Goal: Transaction & Acquisition: Book appointment/travel/reservation

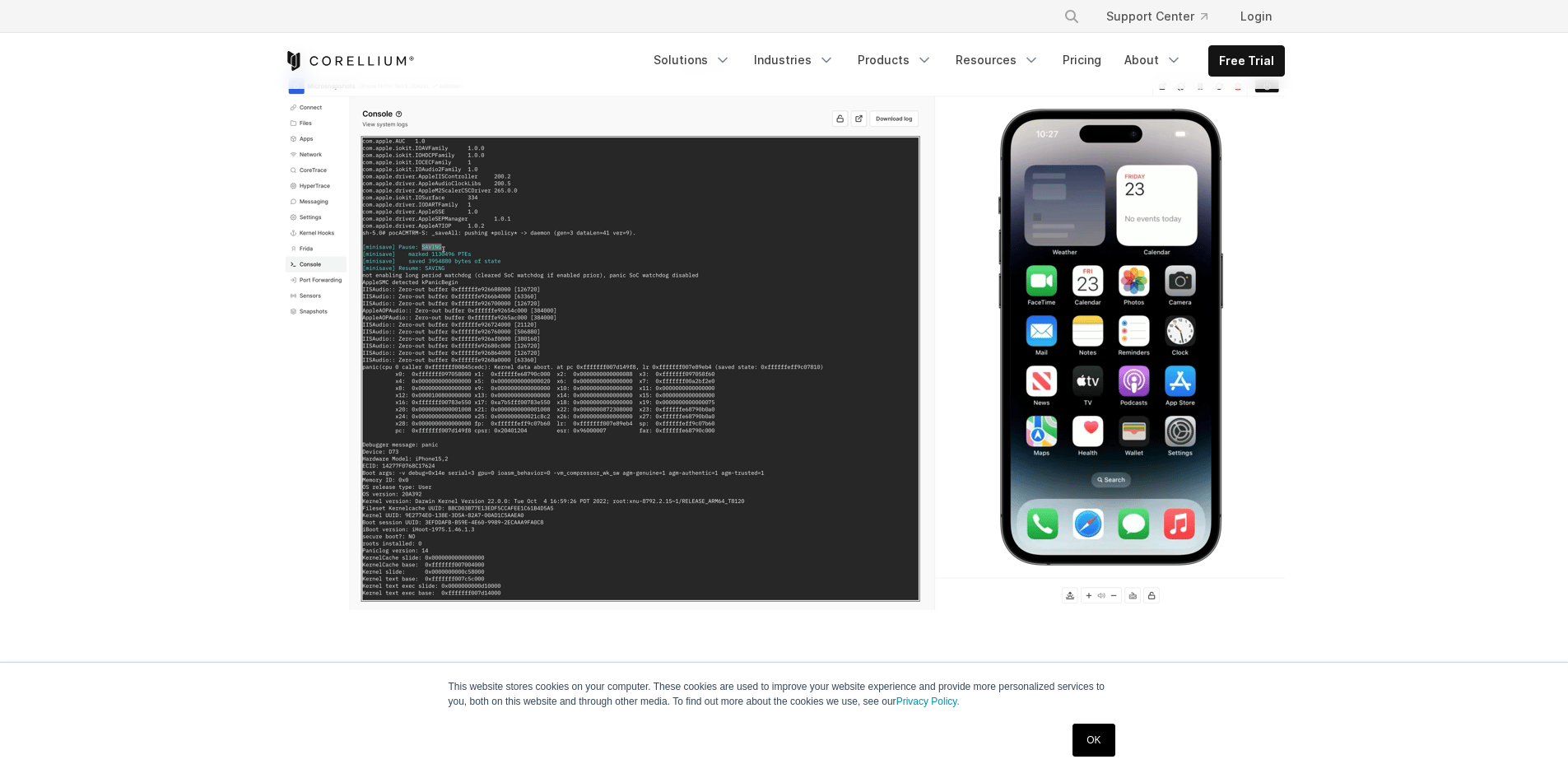
scroll to position [412, 0]
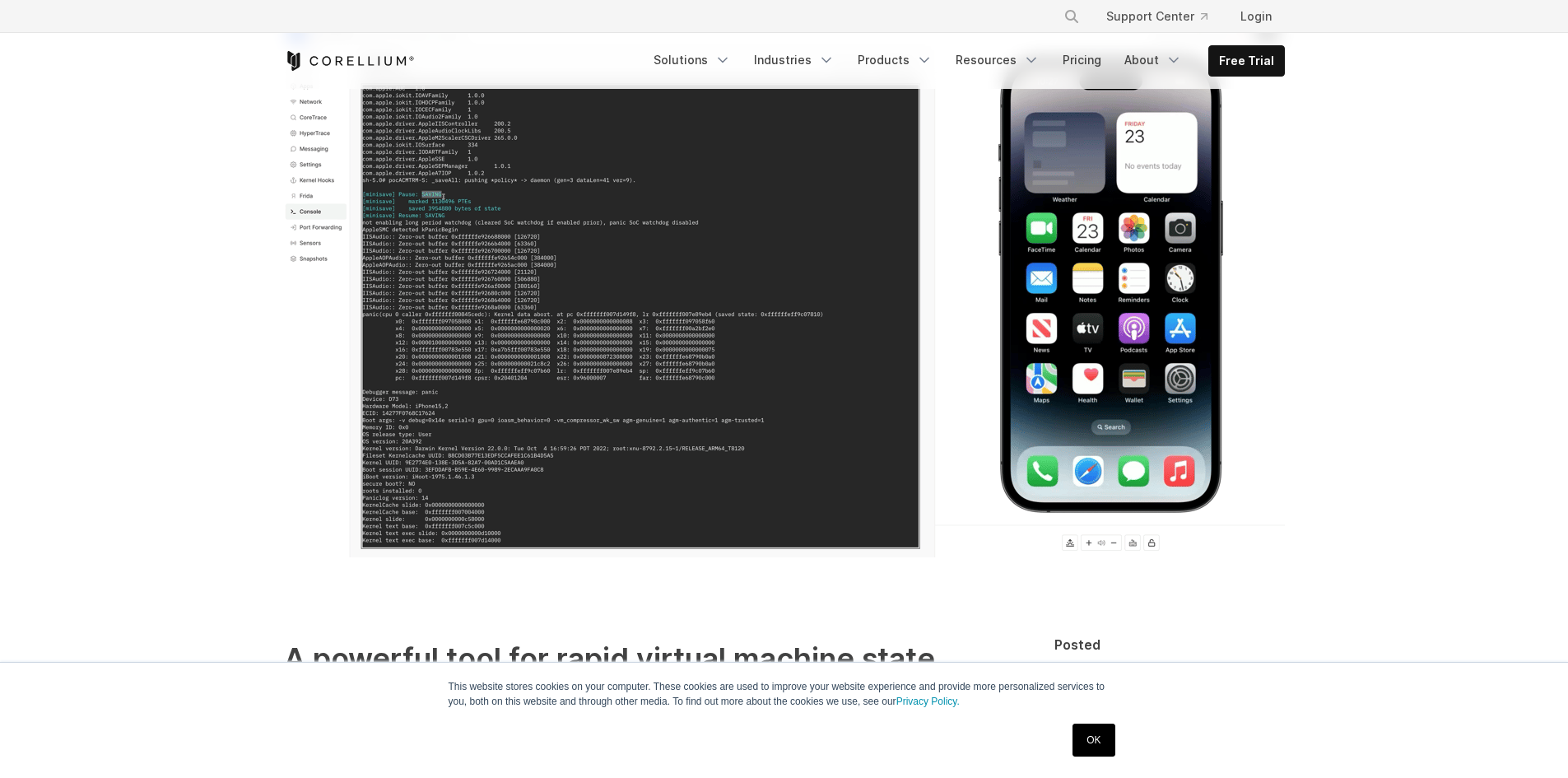
click at [705, 318] on img at bounding box center [784, 276] width 1001 height 560
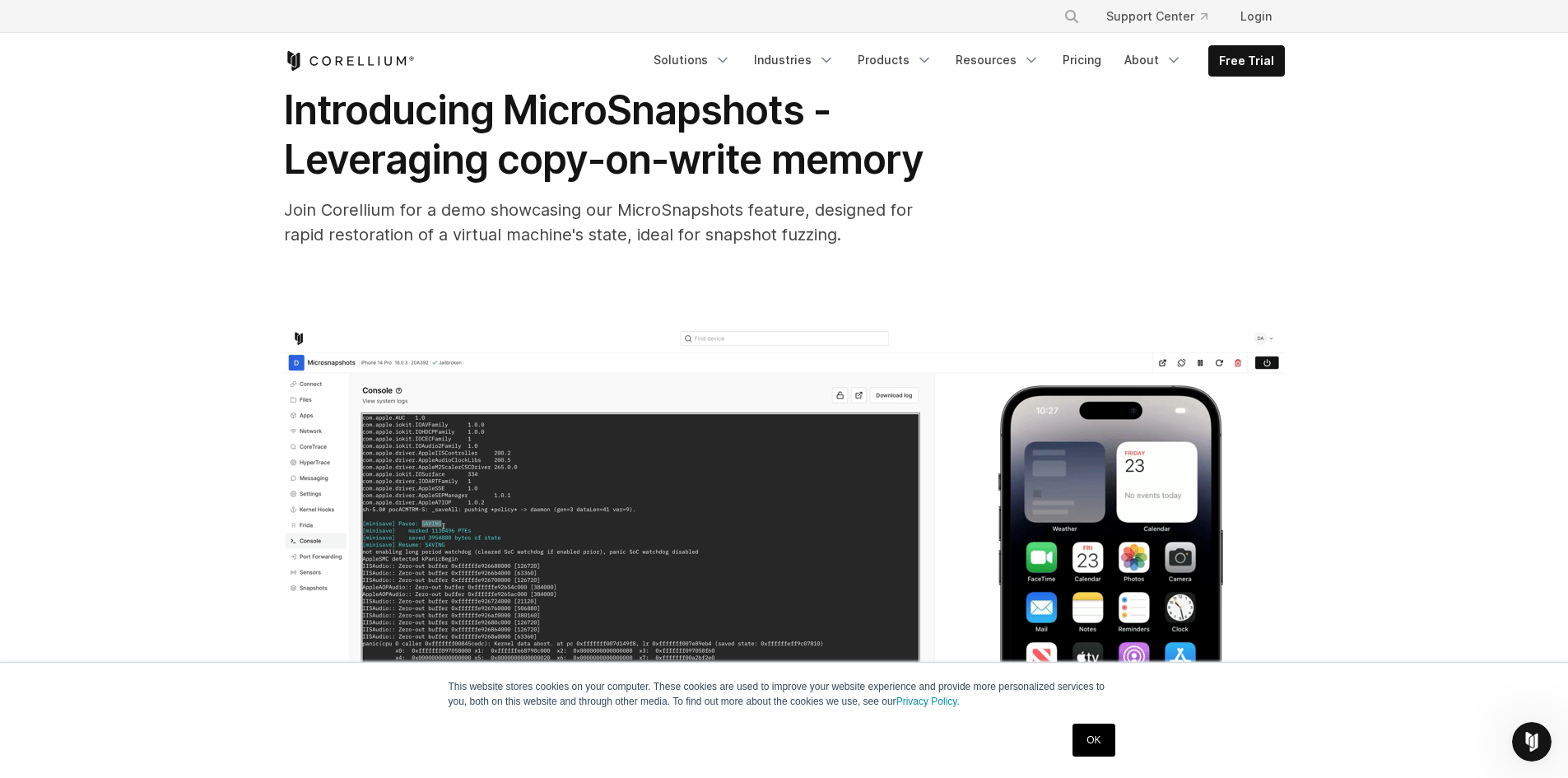
click at [660, 556] on img at bounding box center [784, 606] width 1001 height 560
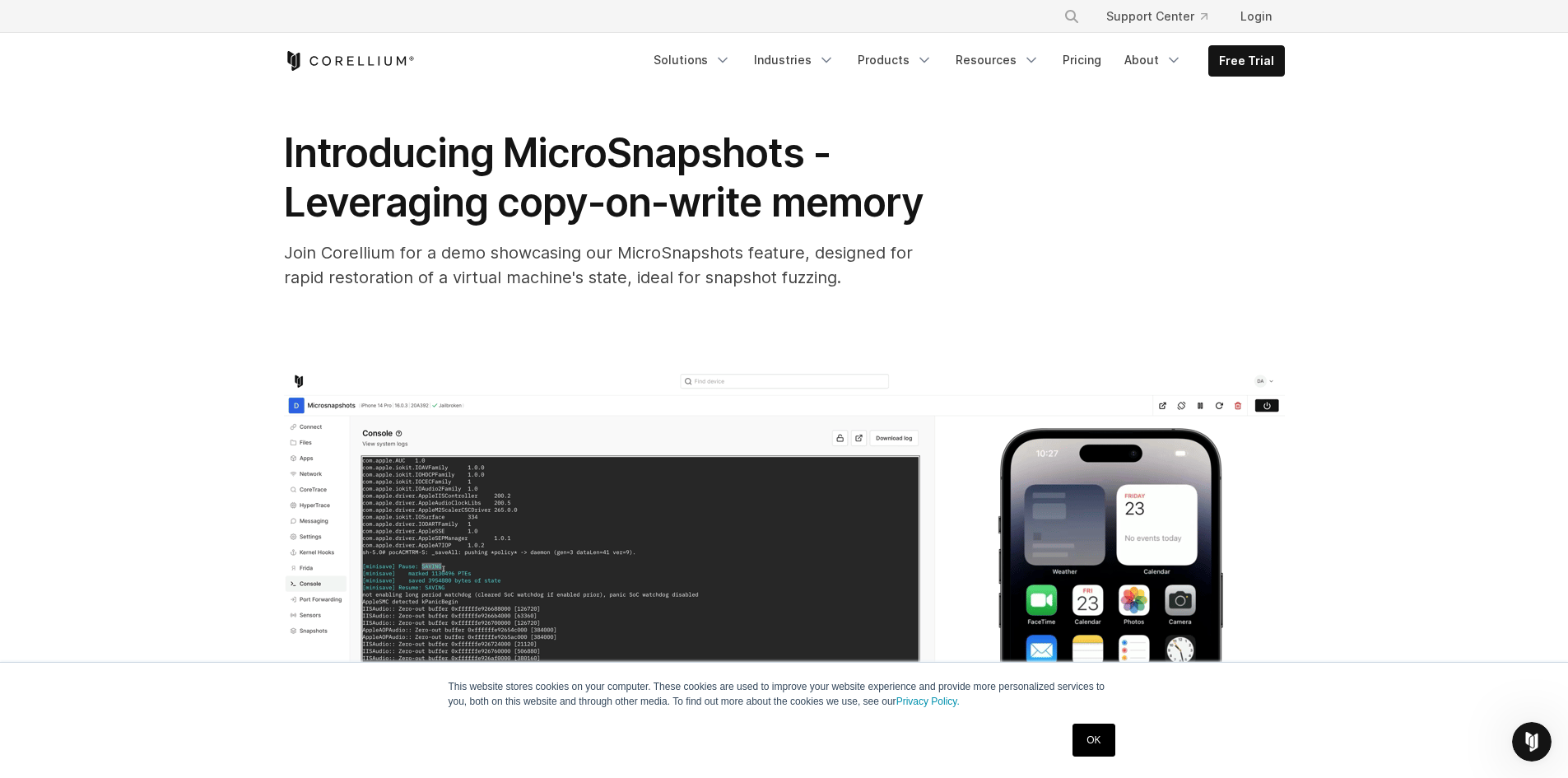
scroll to position [0, 0]
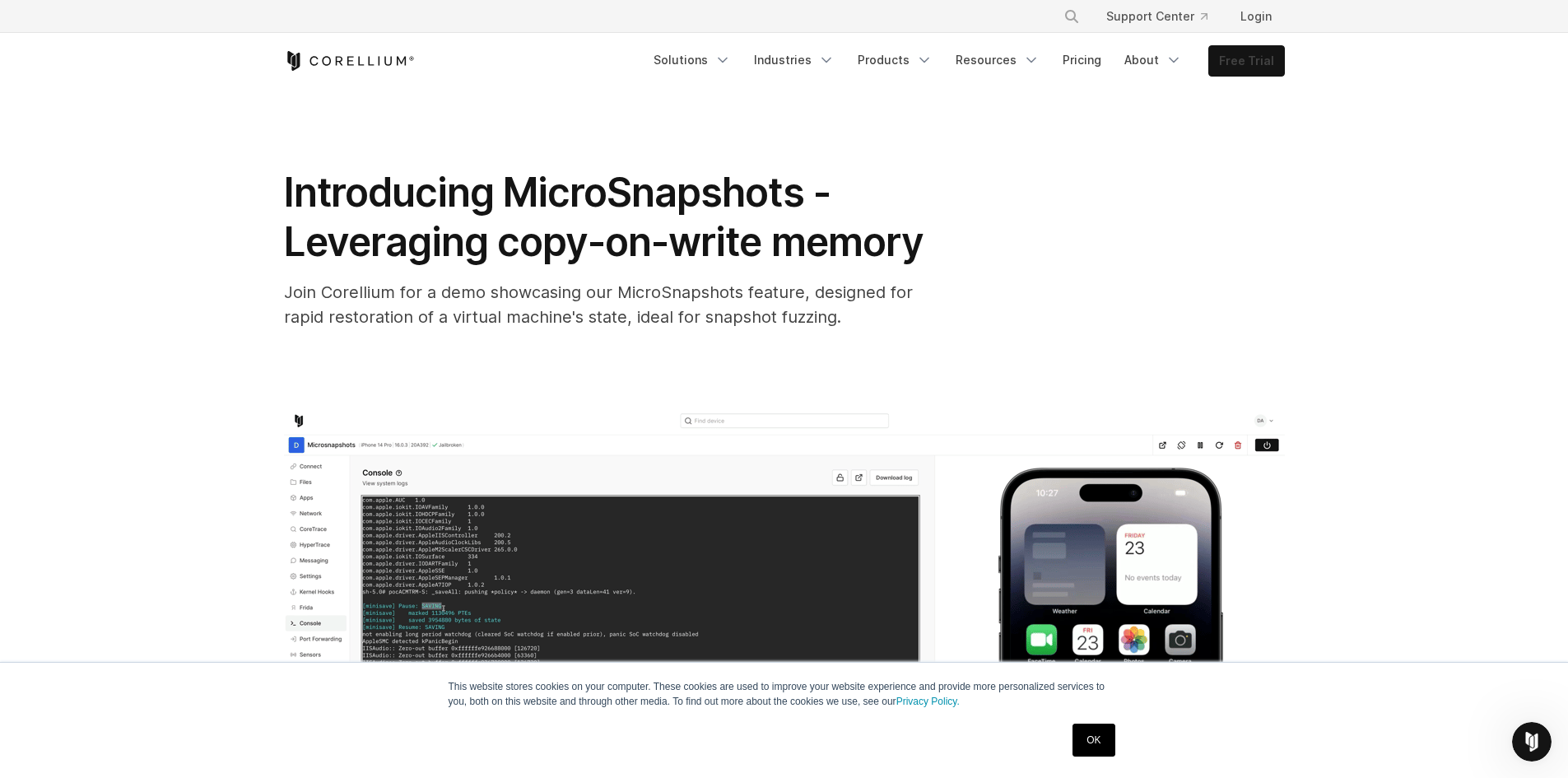
click at [1248, 61] on link "Free Trial" at bounding box center [1247, 60] width 75 height 29
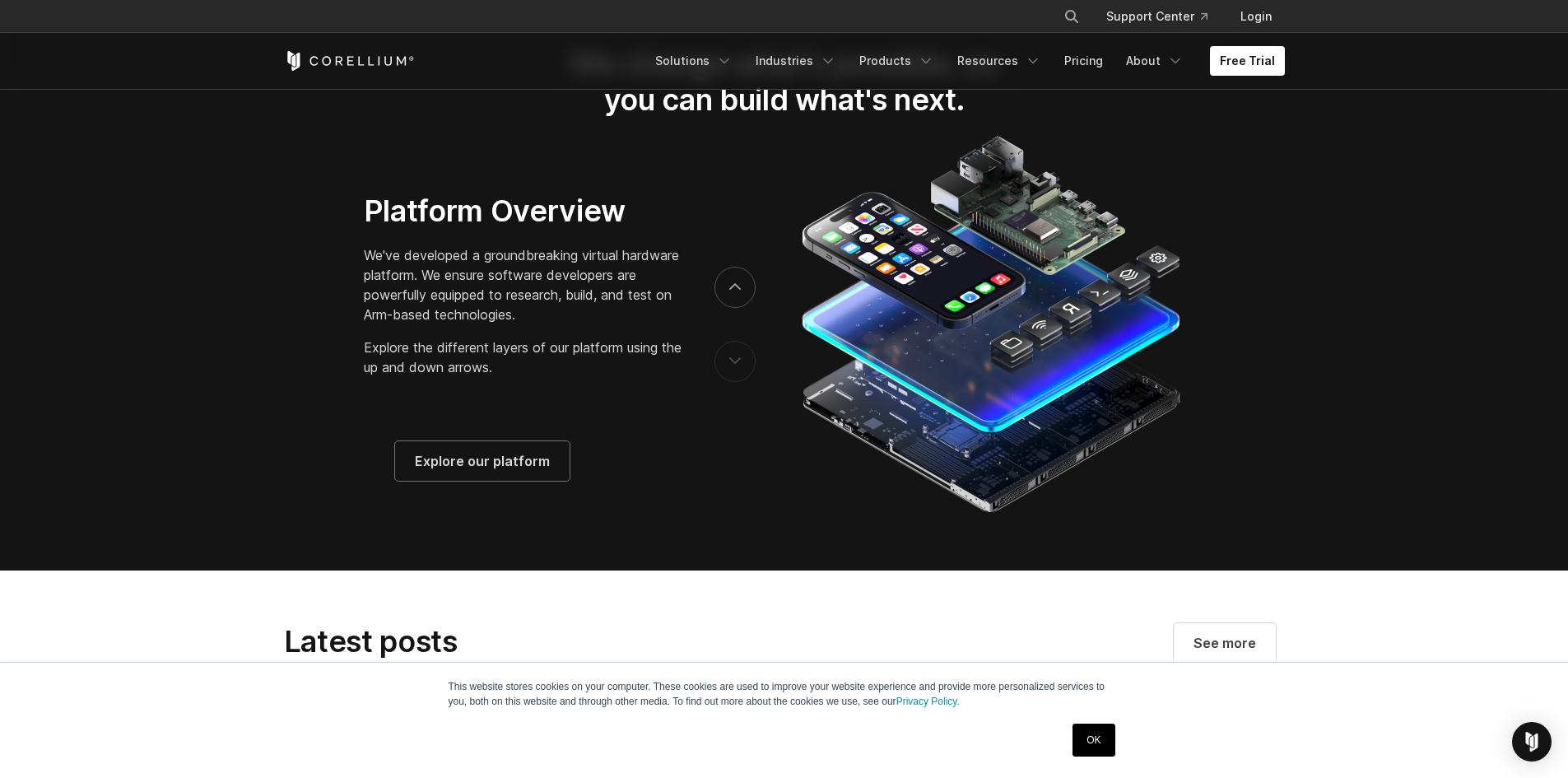
scroll to position [2717, 0]
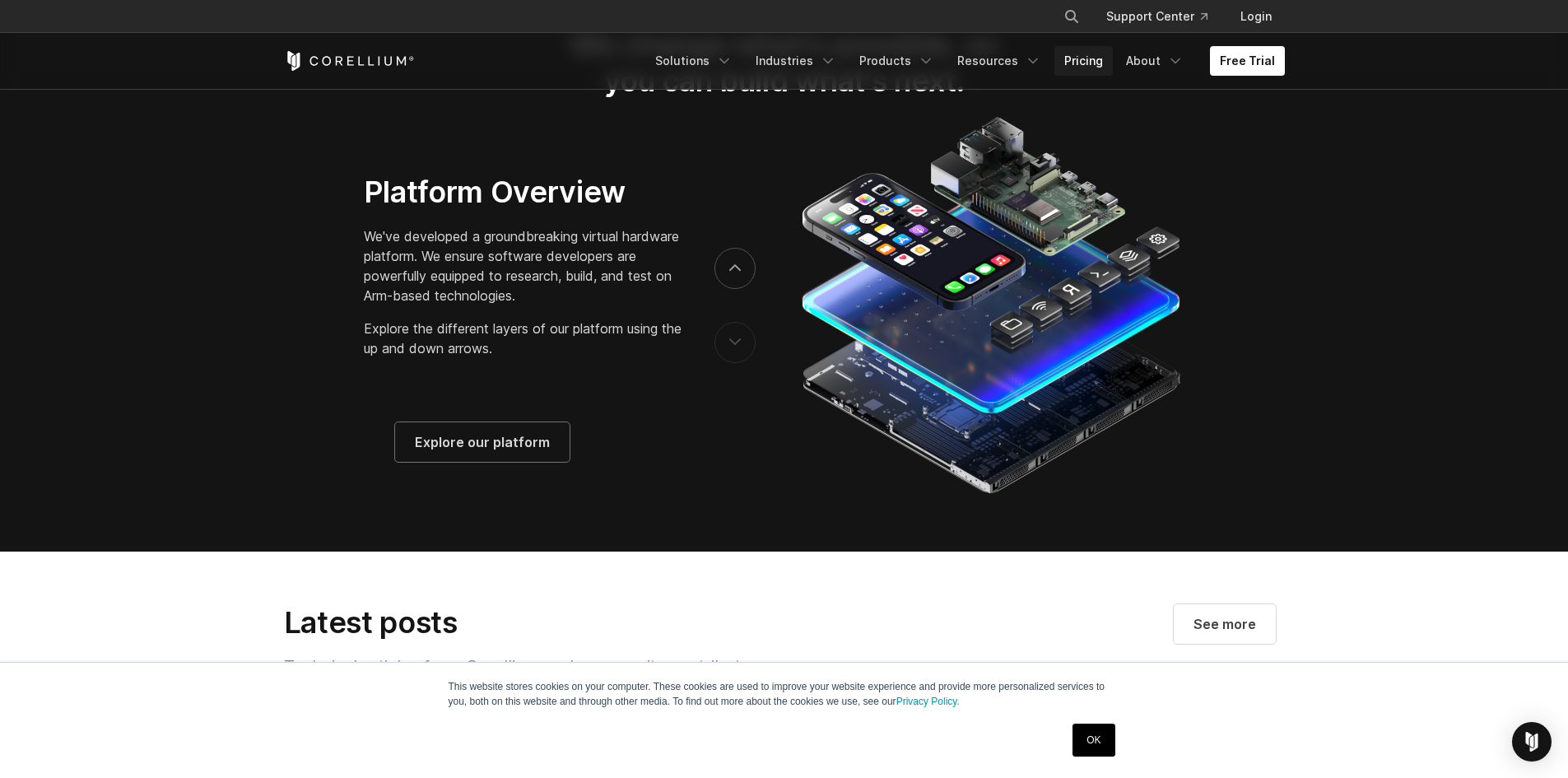
click at [1085, 66] on link "Pricing" at bounding box center [1084, 60] width 59 height 29
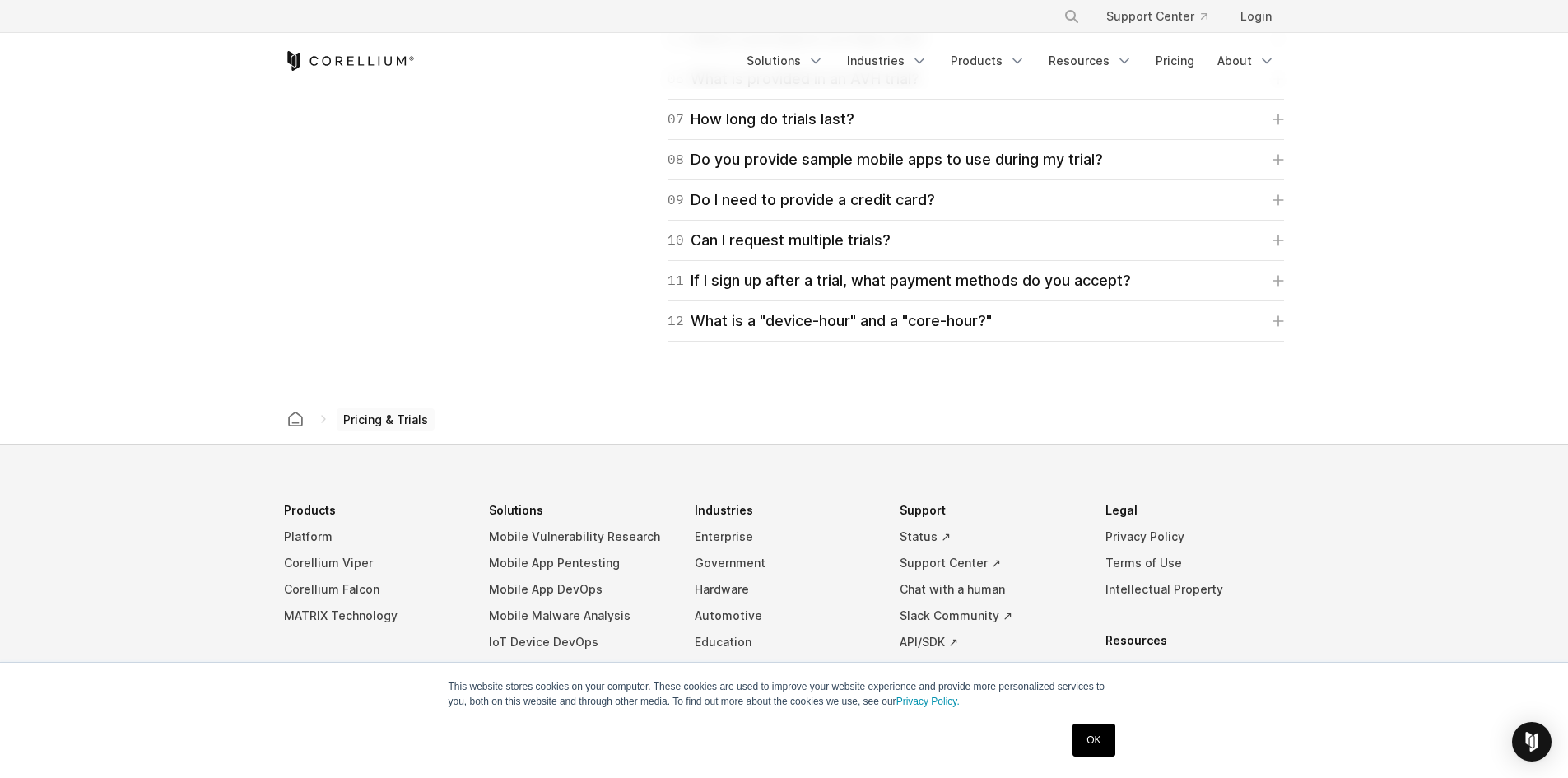
scroll to position [2717, 0]
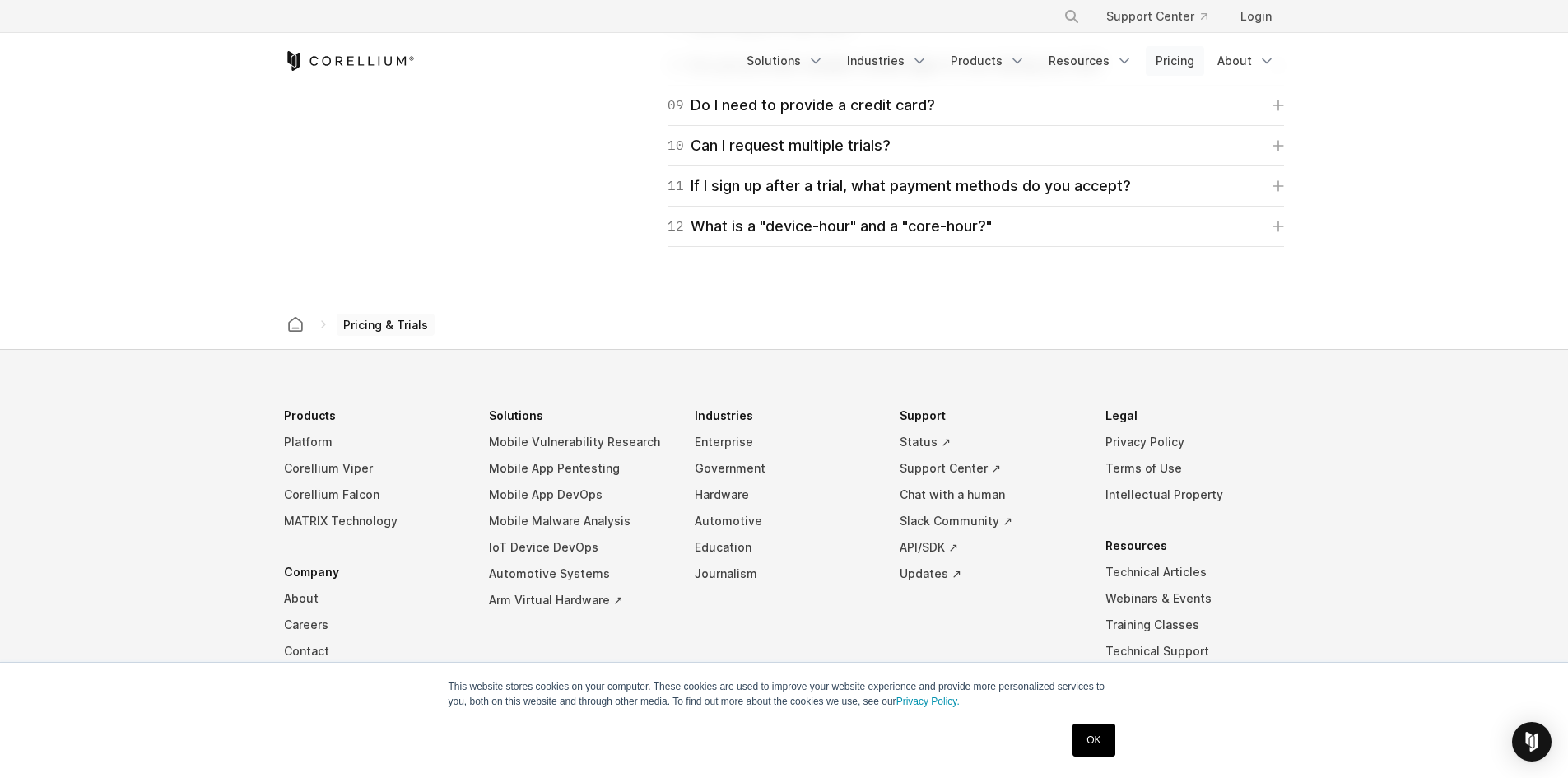
click at [1169, 60] on link "Pricing" at bounding box center [1175, 60] width 59 height 29
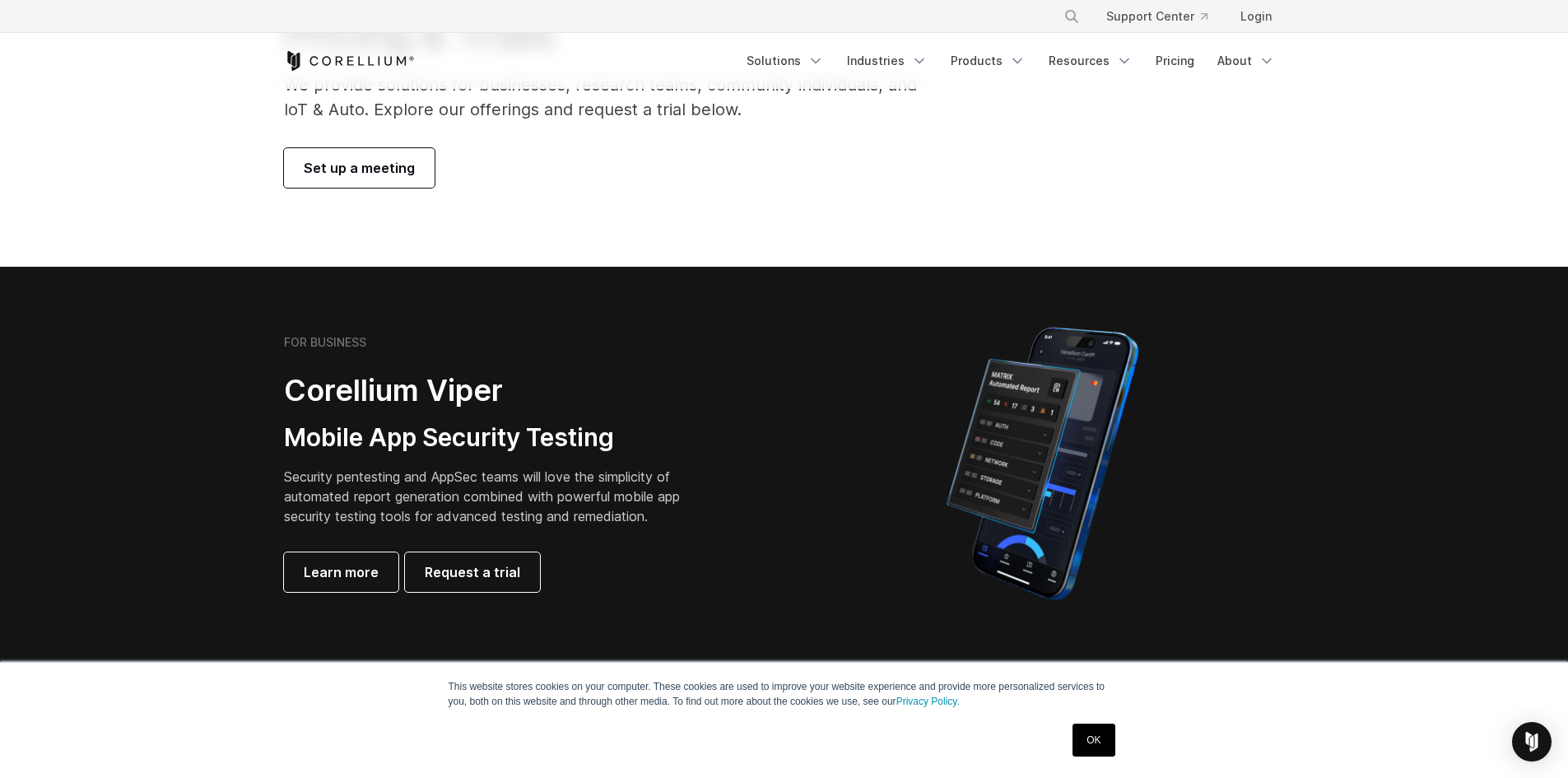
scroll to position [247, 0]
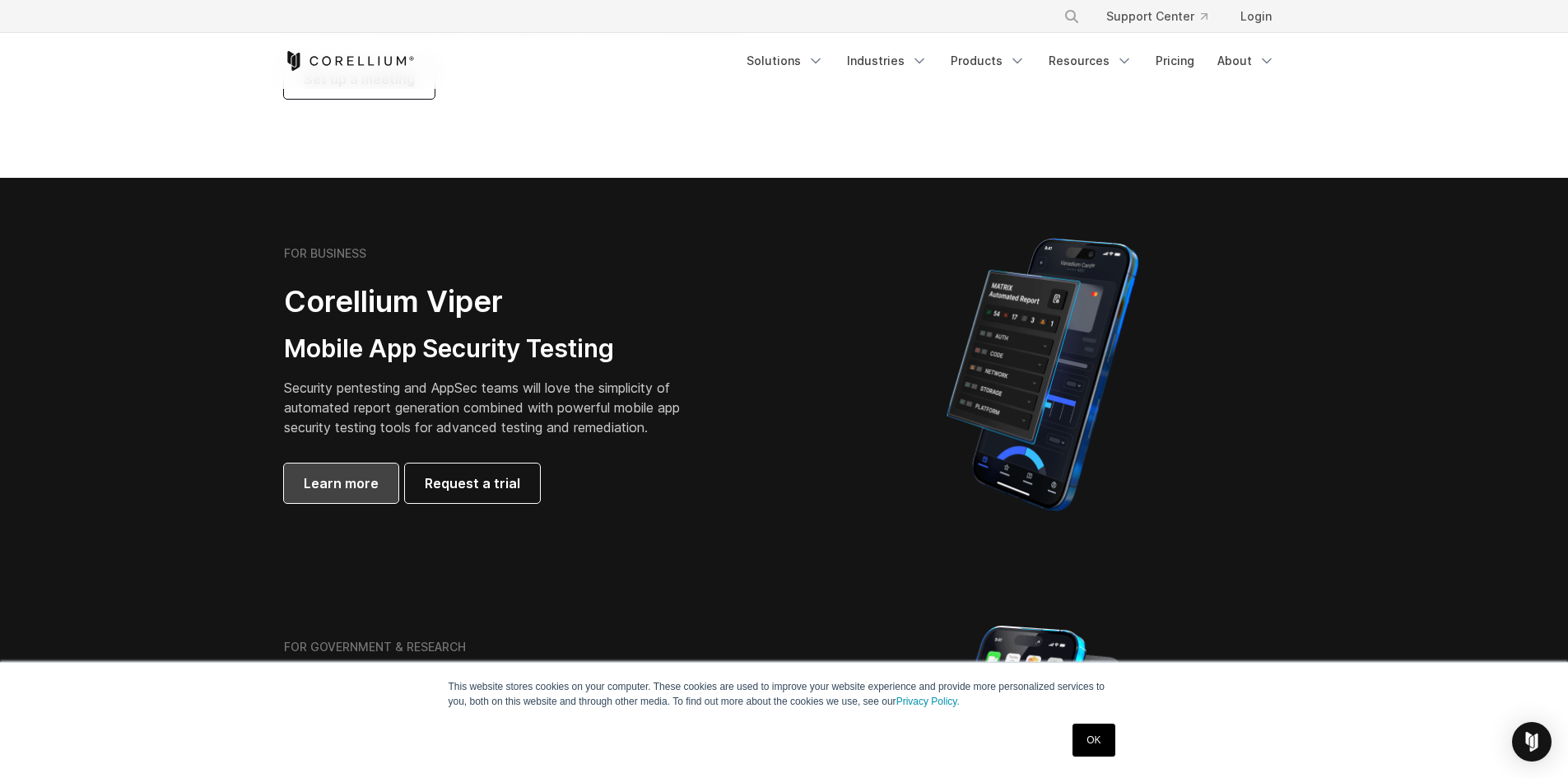
click at [366, 479] on span "Learn more" at bounding box center [341, 483] width 75 height 20
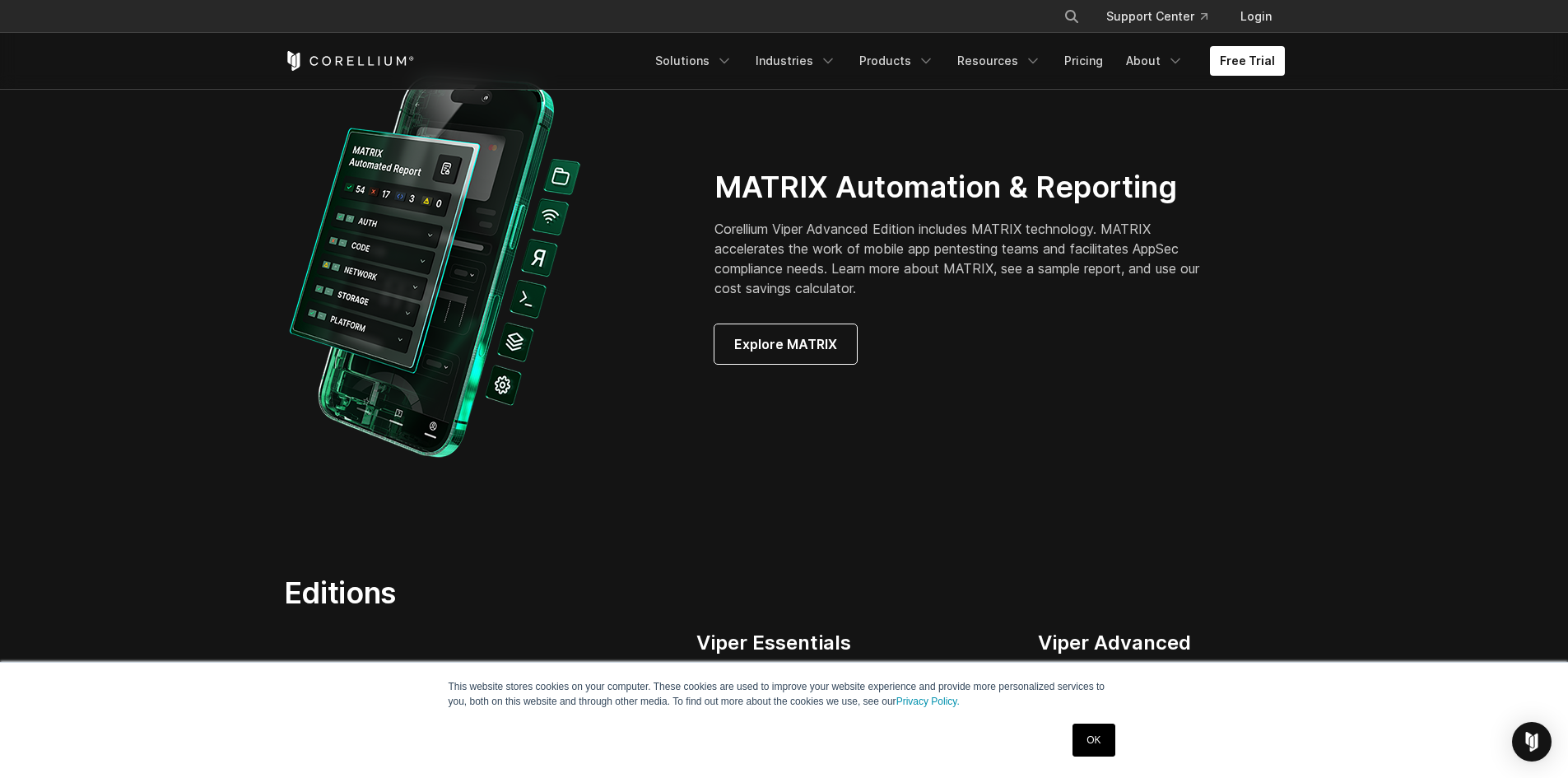
scroll to position [2058, 0]
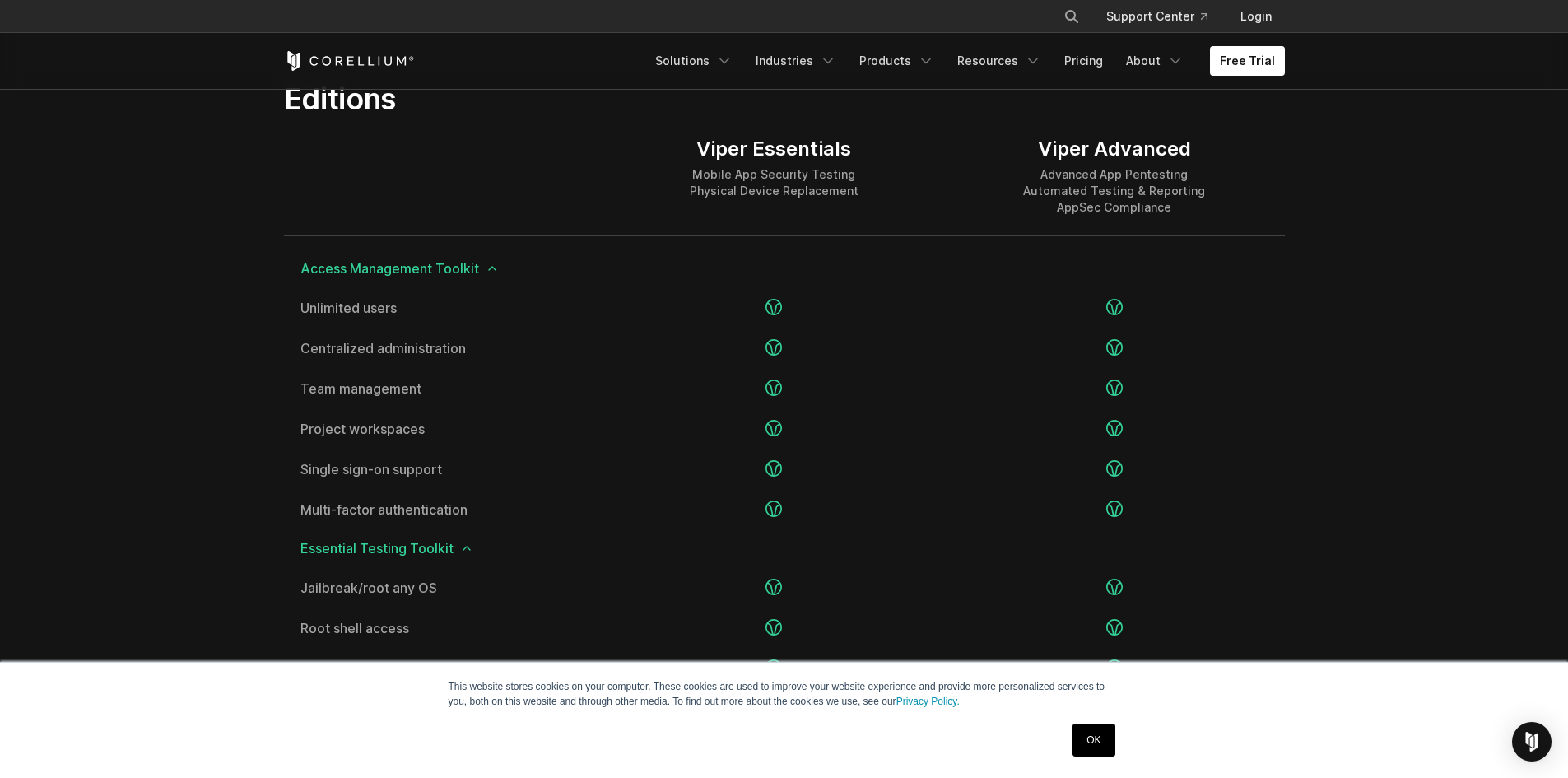
click at [711, 256] on div "Access Management Toolkit" at bounding box center [784, 268] width 1001 height 38
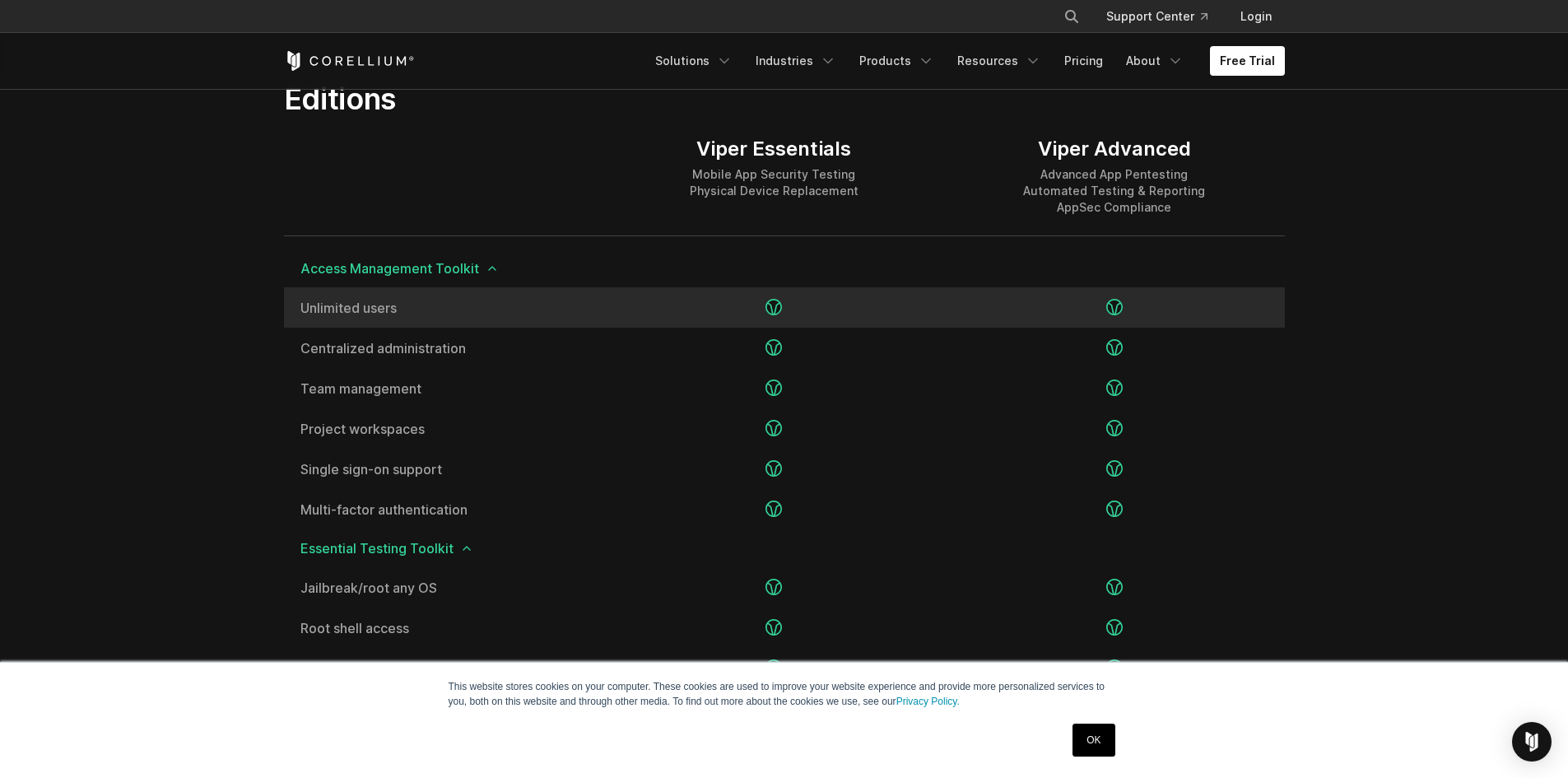
click at [491, 319] on div "Unlimited users" at bounding box center [444, 308] width 320 height 40
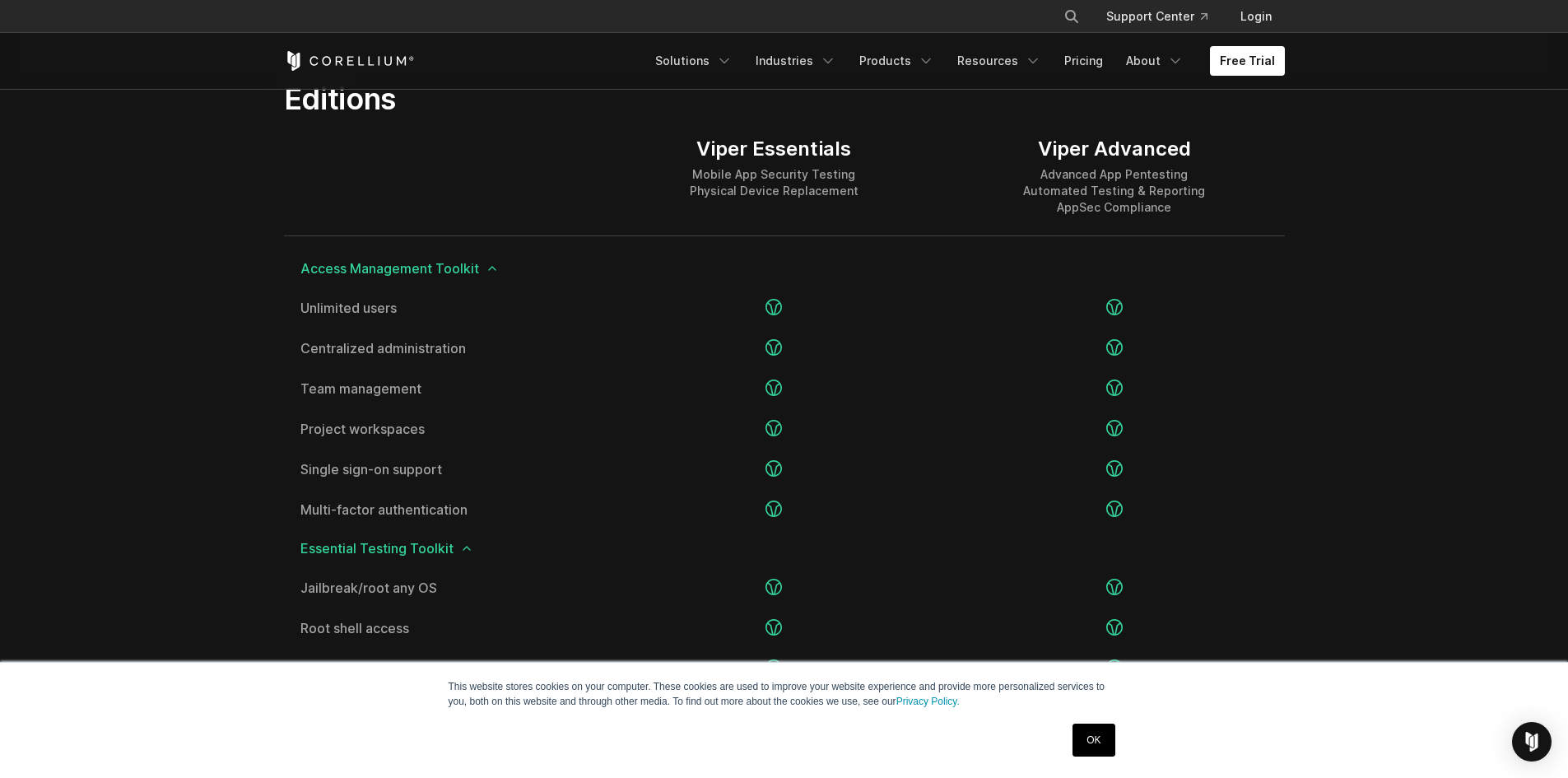
drag, startPoint x: 319, startPoint y: 273, endPoint x: 297, endPoint y: 298, distance: 33.3
click at [319, 274] on span "Access Management Toolkit" at bounding box center [784, 268] width 968 height 13
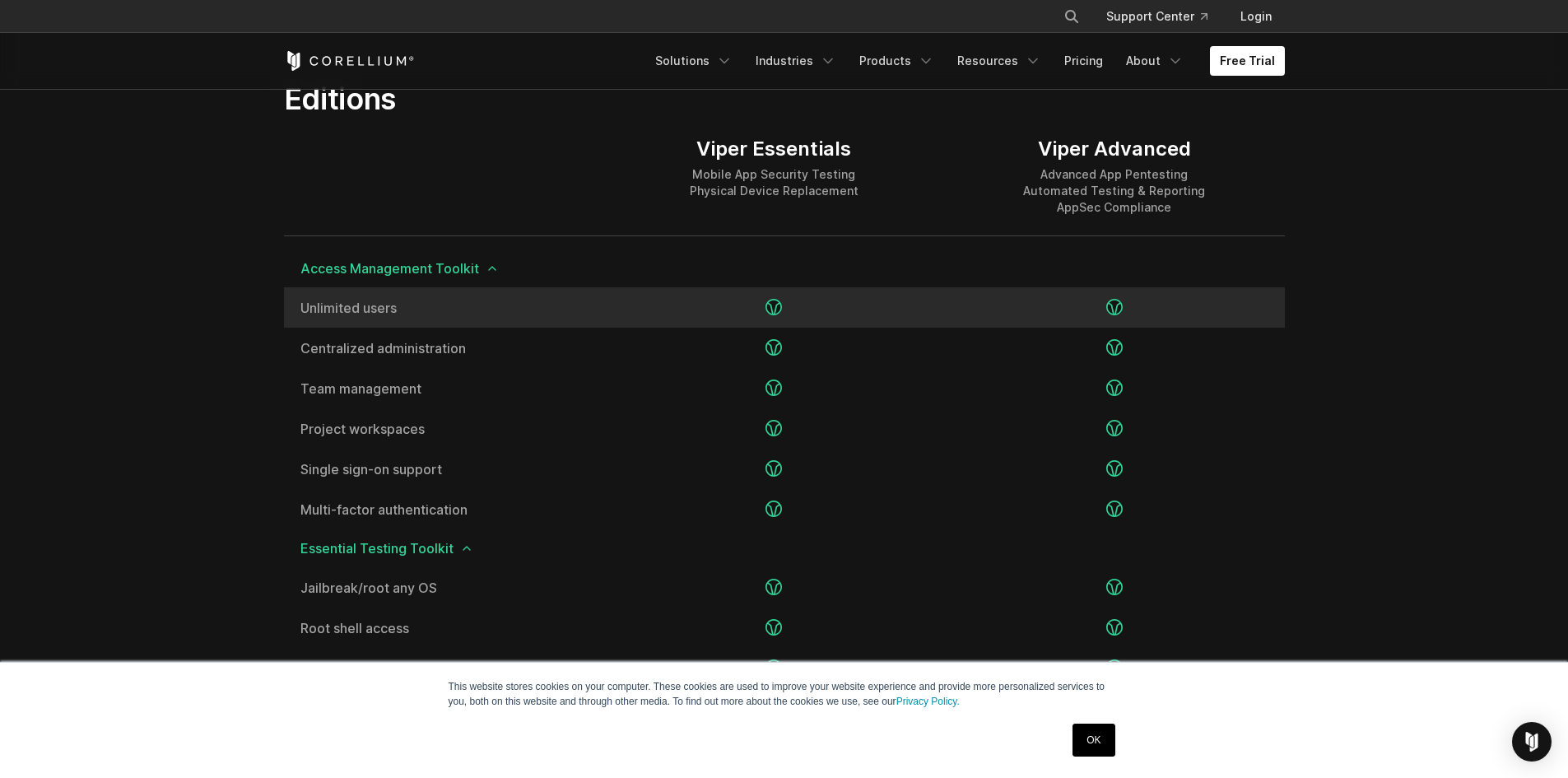
click at [296, 300] on div "Unlimited users" at bounding box center [444, 308] width 320 height 40
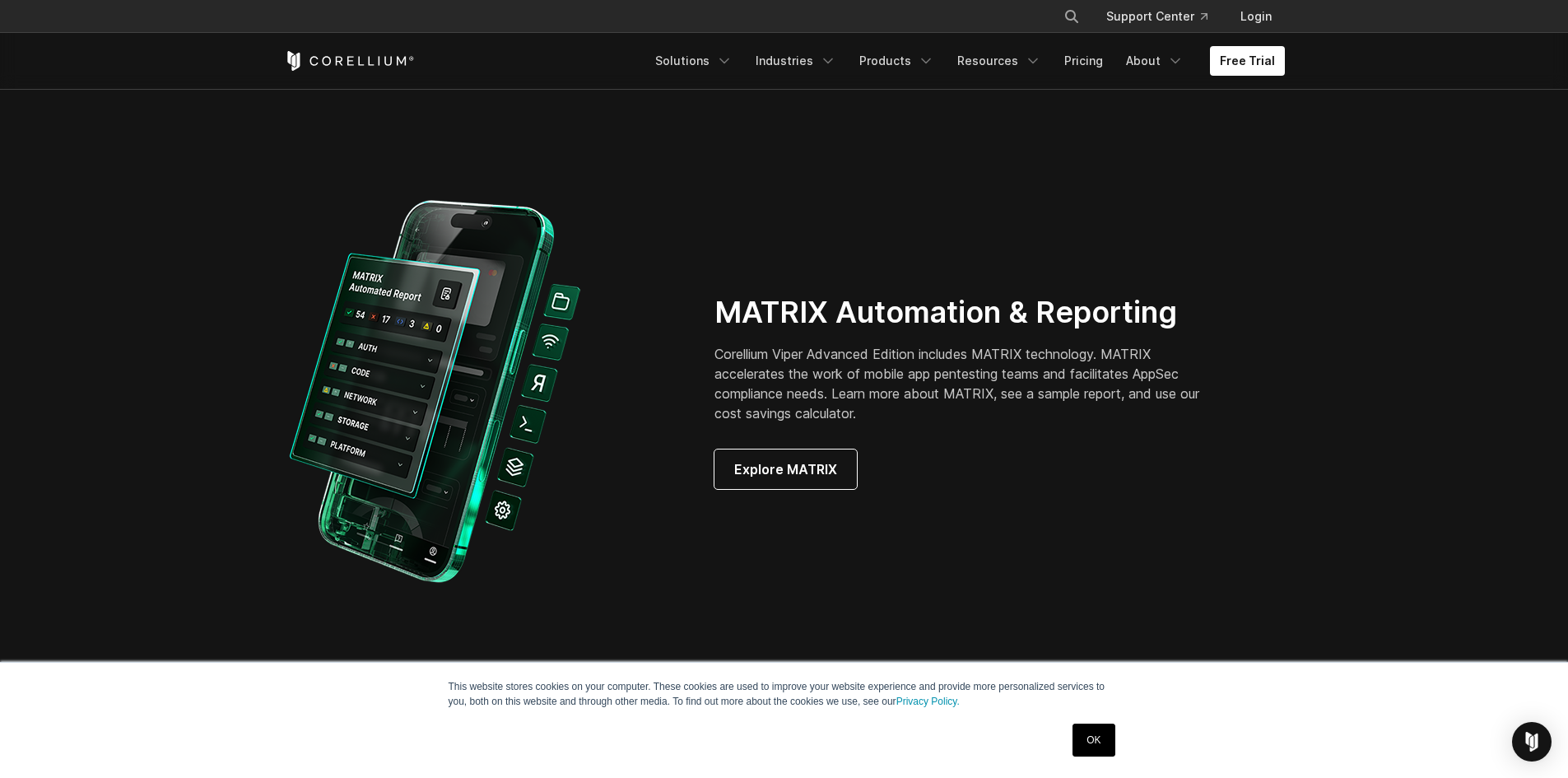
scroll to position [1564, 0]
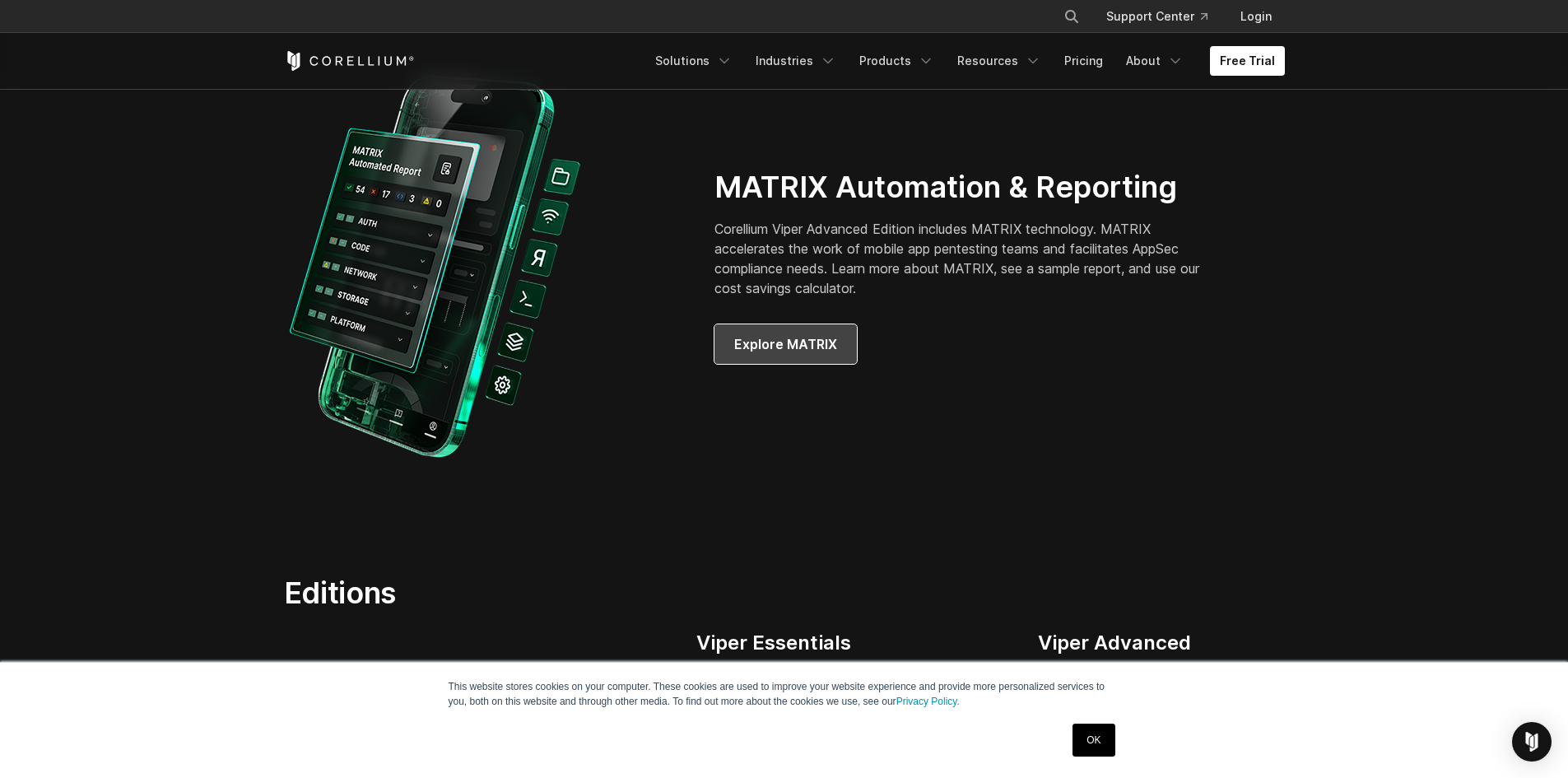
click at [789, 353] on span "Explore MATRIX" at bounding box center [785, 344] width 103 height 20
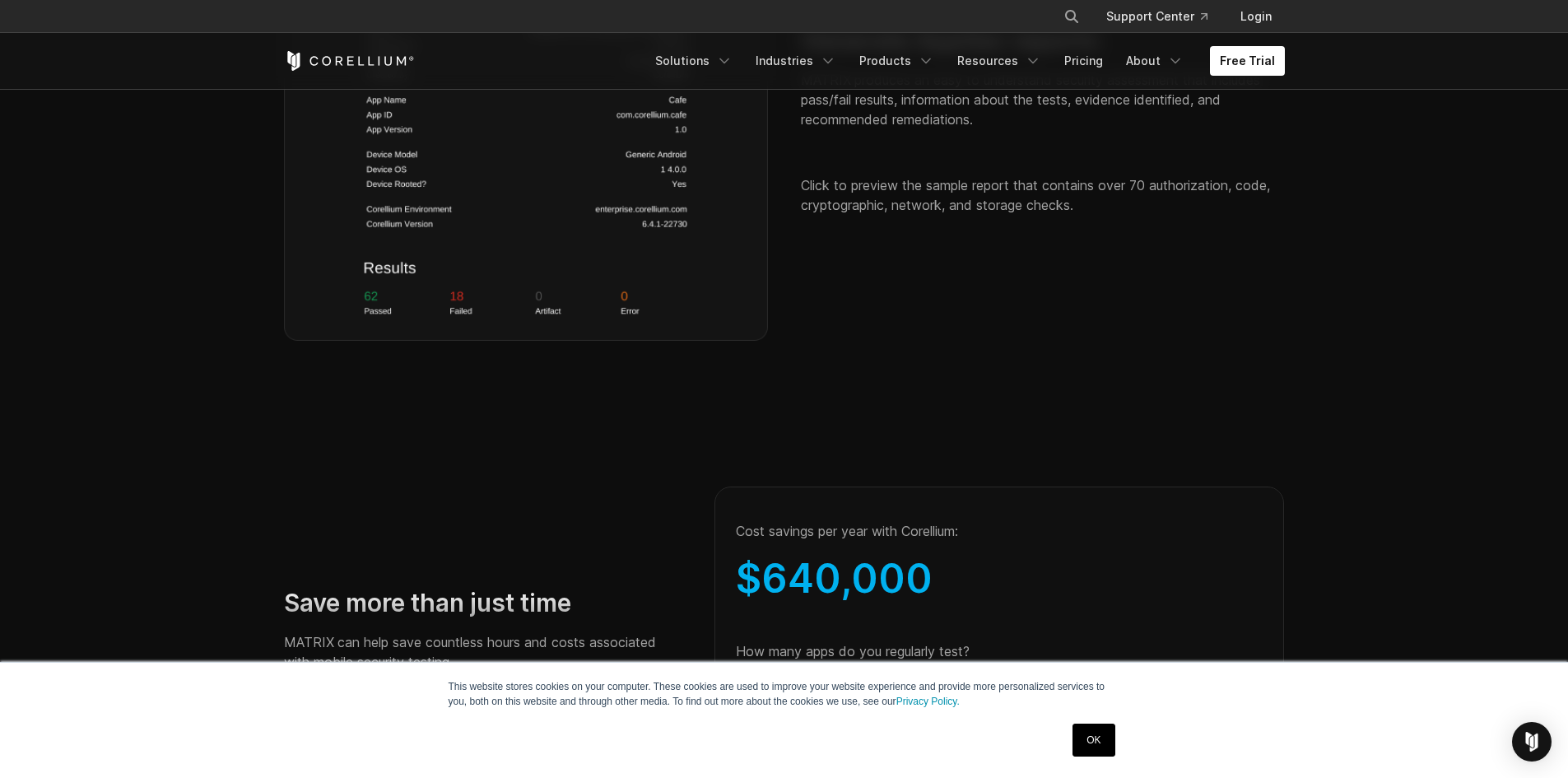
scroll to position [2881, 0]
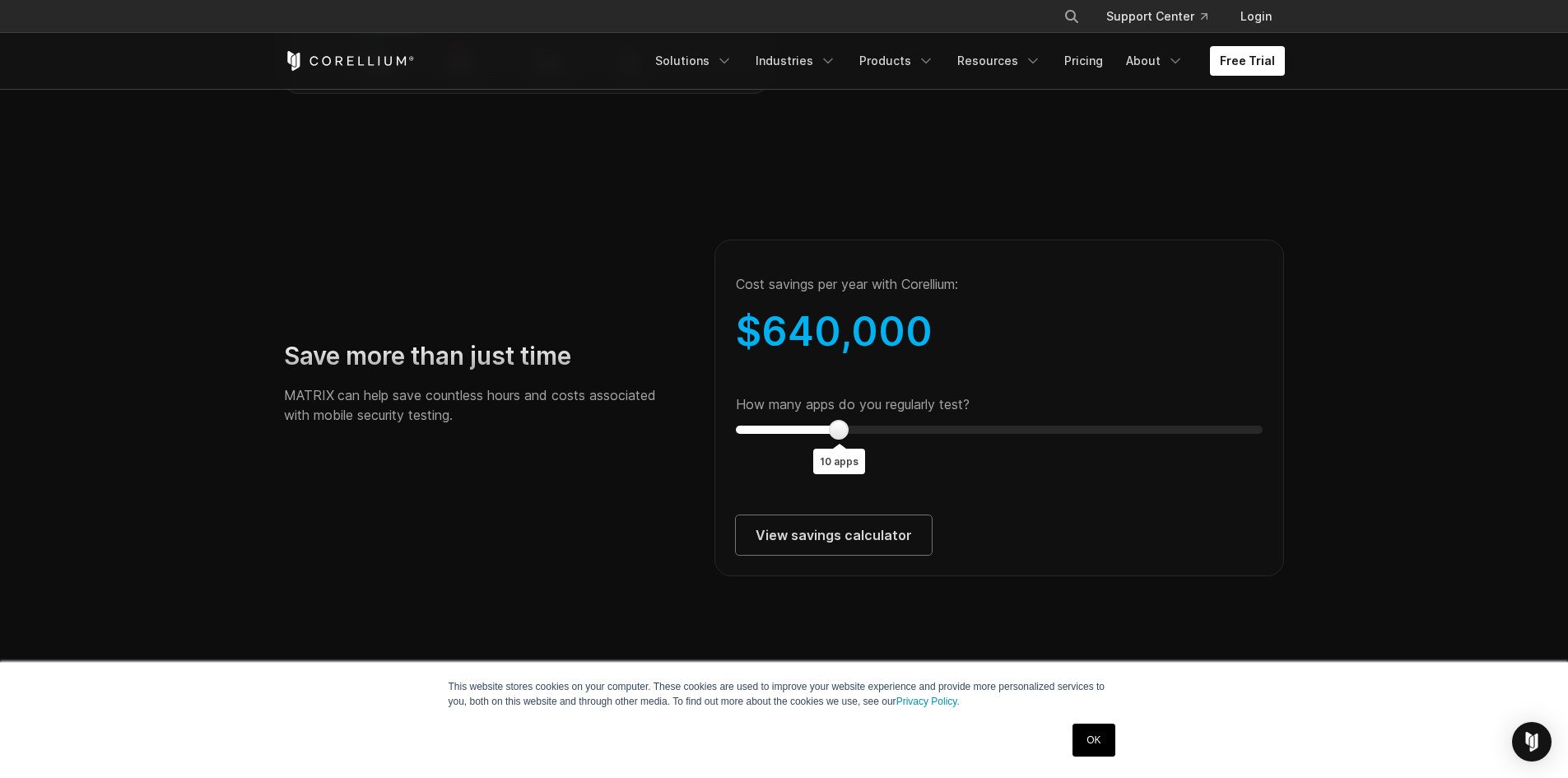
click at [754, 307] on div "Cost savings per year with Corellium:" at bounding box center [1000, 284] width 527 height 46
click at [795, 348] on span "640,000" at bounding box center [847, 330] width 171 height 49
click at [1006, 356] on div "$ 640,000" at bounding box center [1000, 331] width 527 height 49
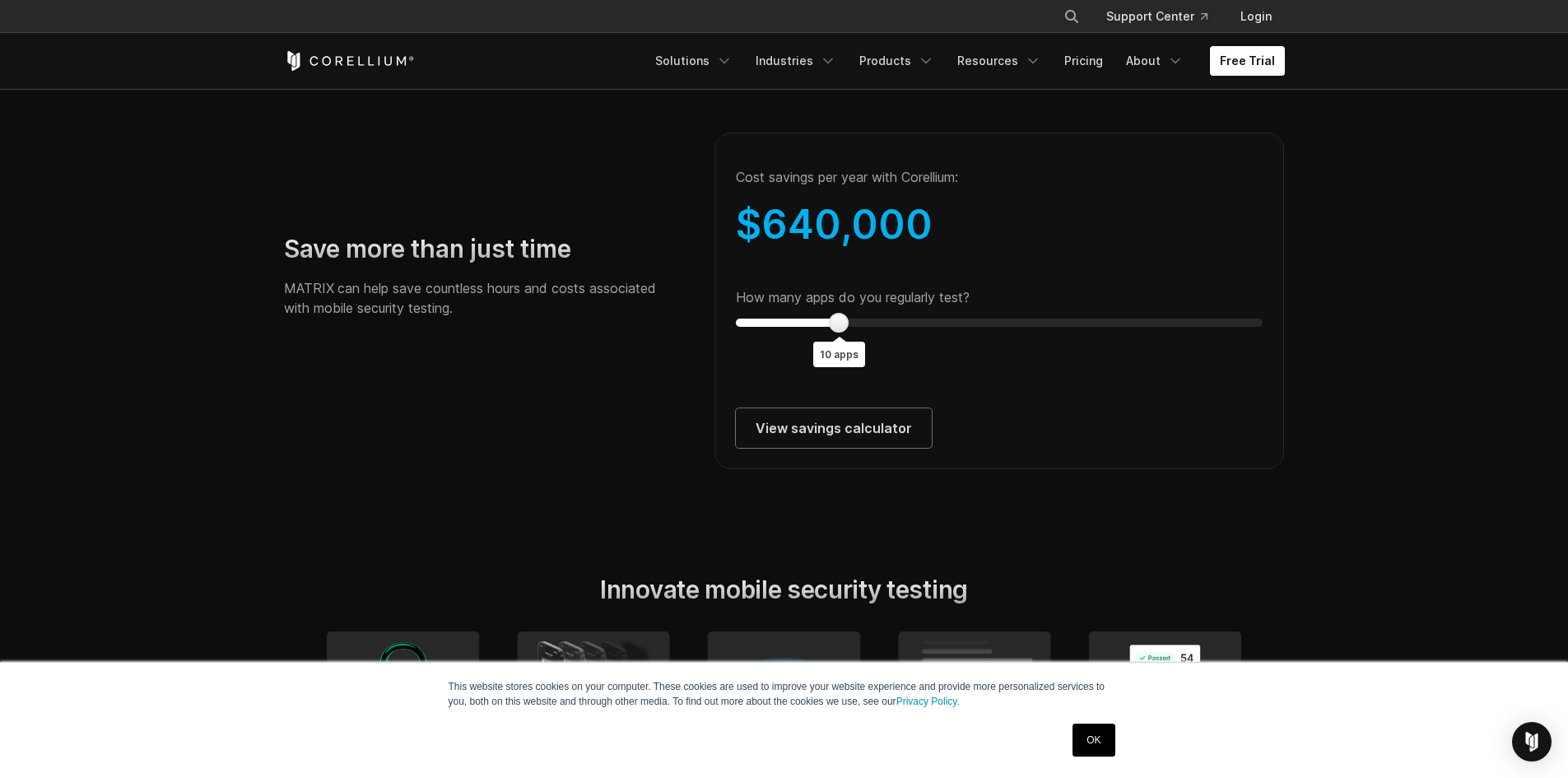
scroll to position [2964, 0]
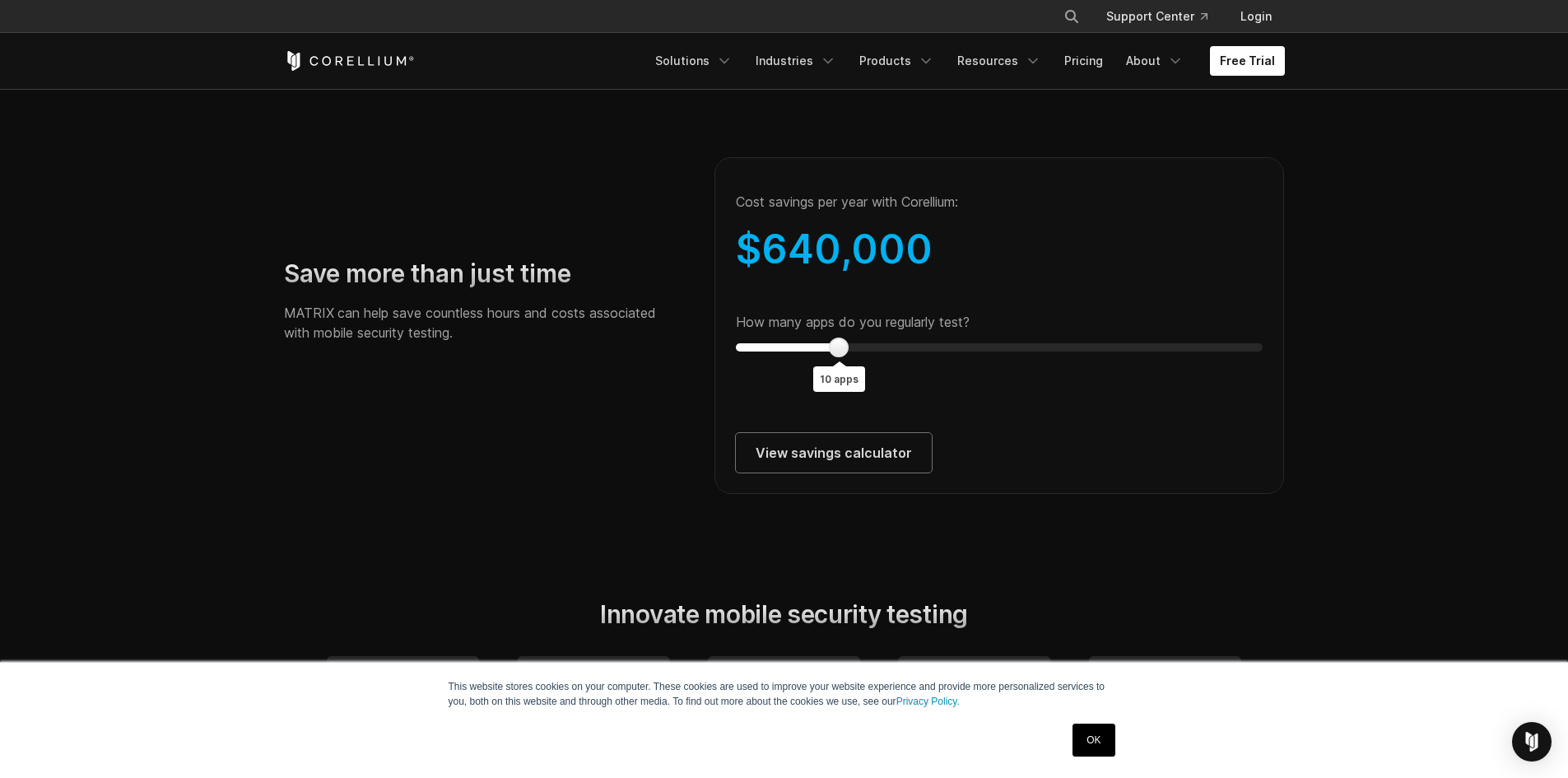
click at [1308, 198] on section "Save more than just time MATRIX can help save countless hours and costs associa…" at bounding box center [784, 307] width 1568 height 479
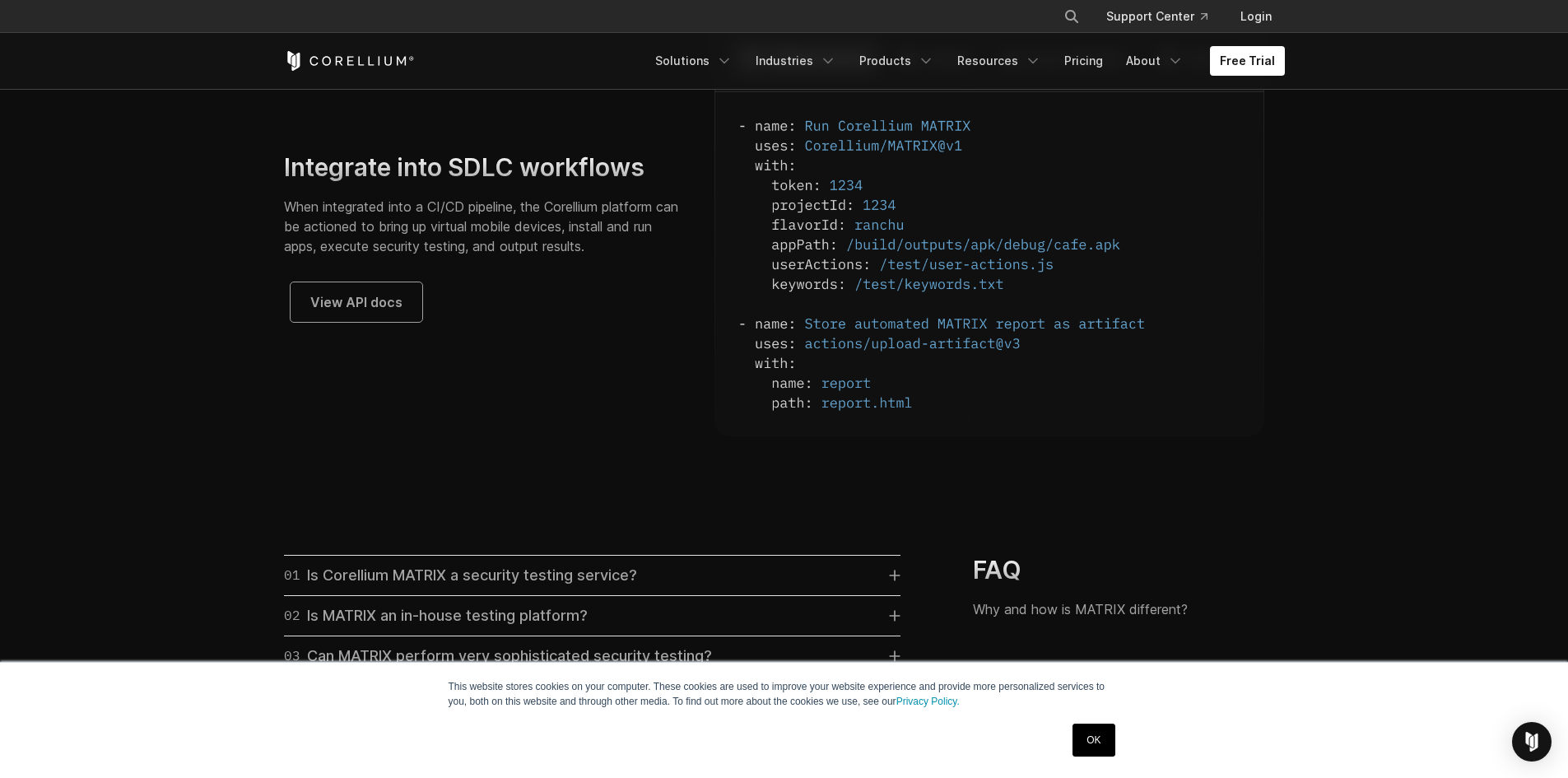
scroll to position [4281, 0]
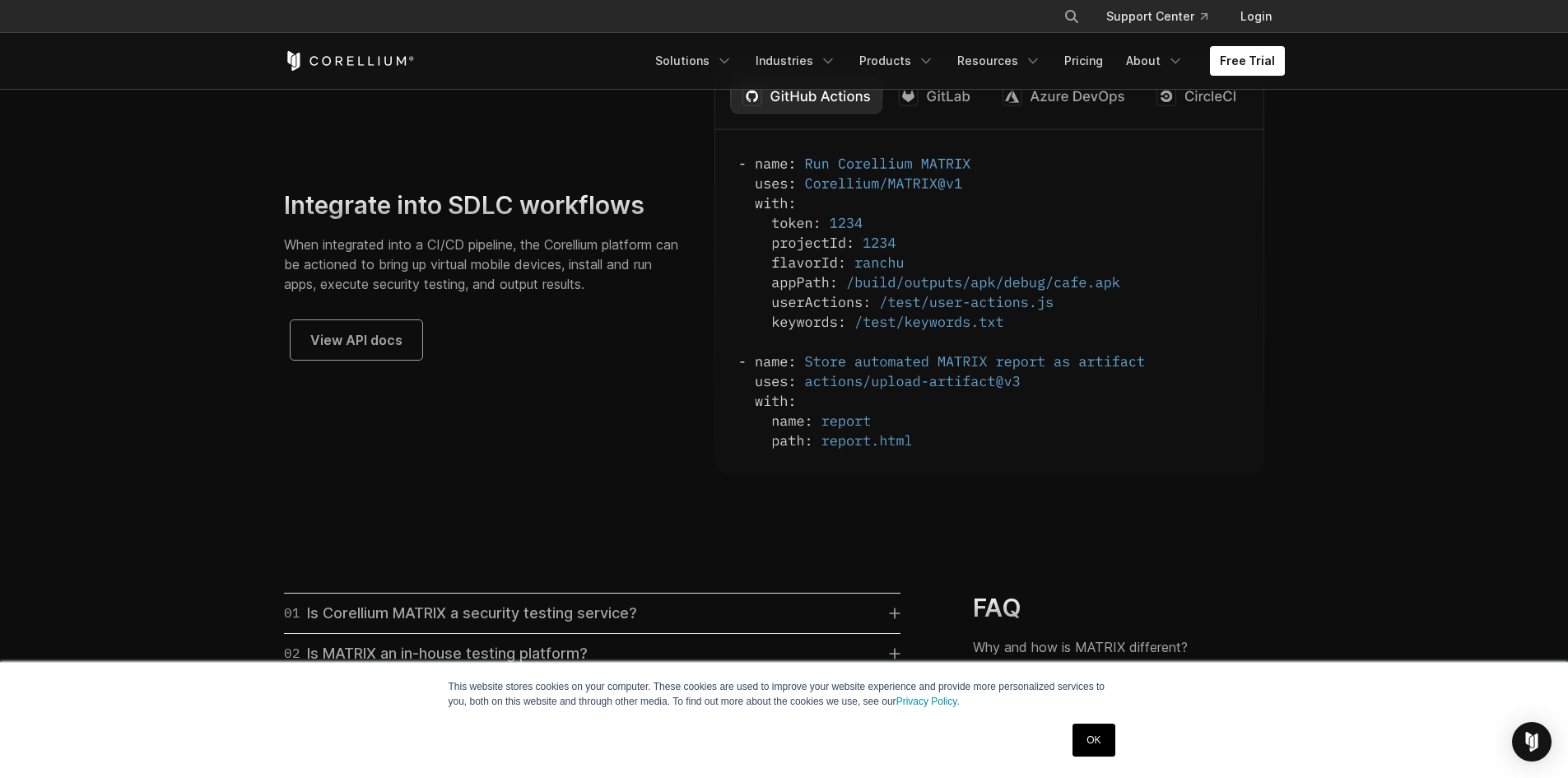
click at [947, 124] on img at bounding box center [989, 268] width 550 height 412
click at [1027, 124] on img at bounding box center [989, 268] width 550 height 412
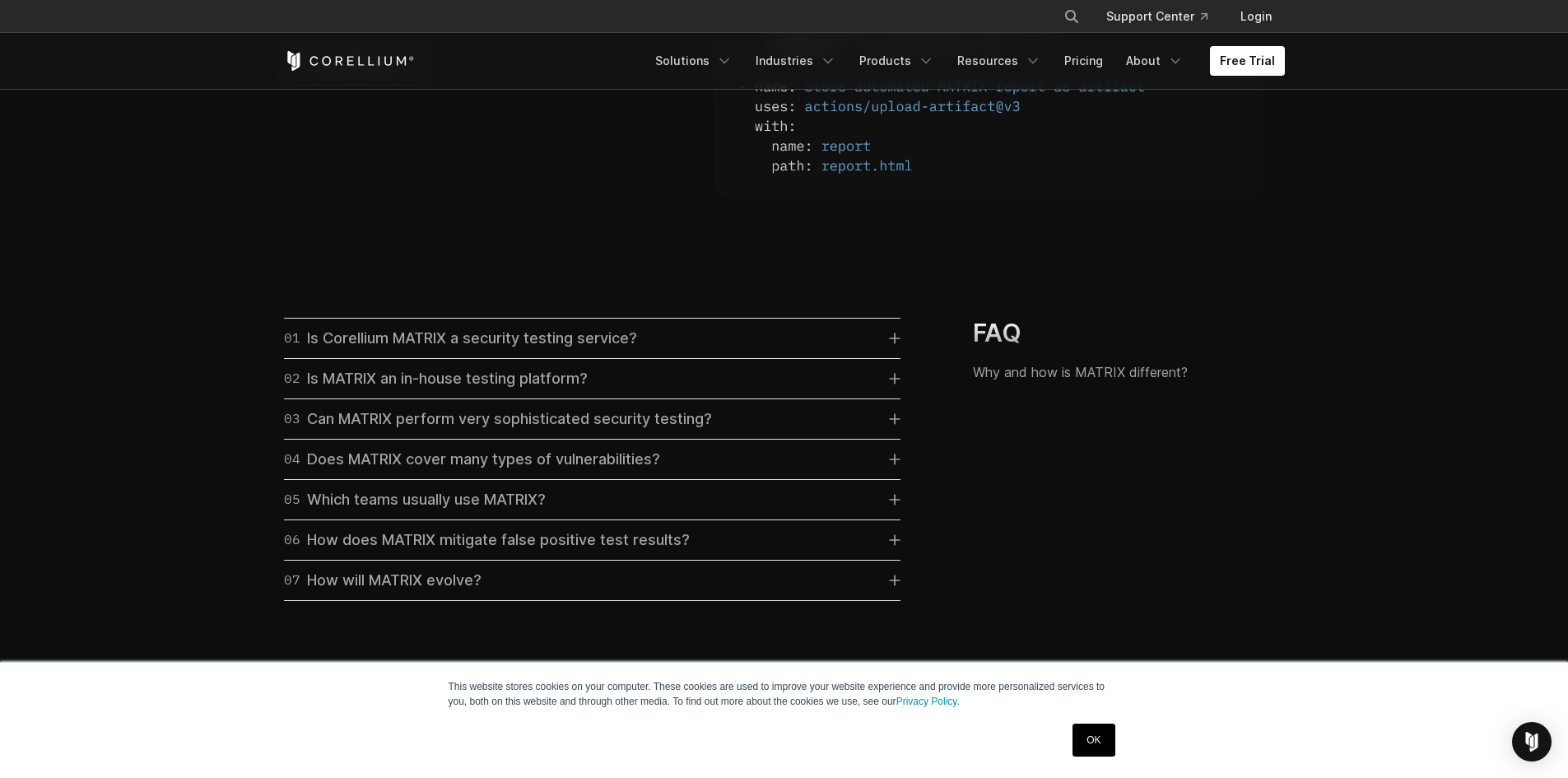
scroll to position [4308, 0]
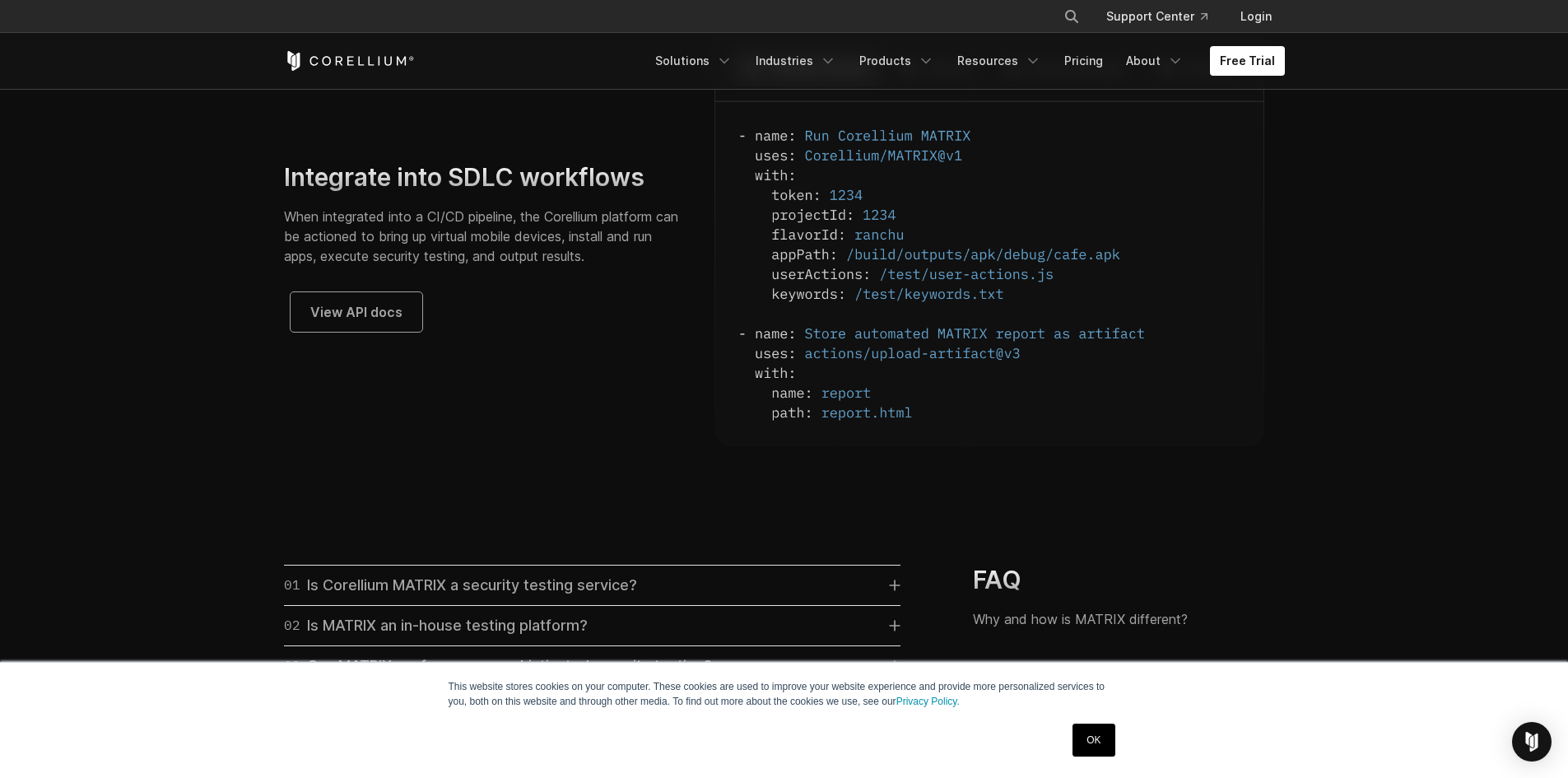
click at [331, 361] on div "Integrate into SDLC workflows When integrated into a CI/CD pipeline, the Corell…" at bounding box center [784, 241] width 1034 height 412
click at [394, 322] on span "View API docs" at bounding box center [356, 312] width 92 height 20
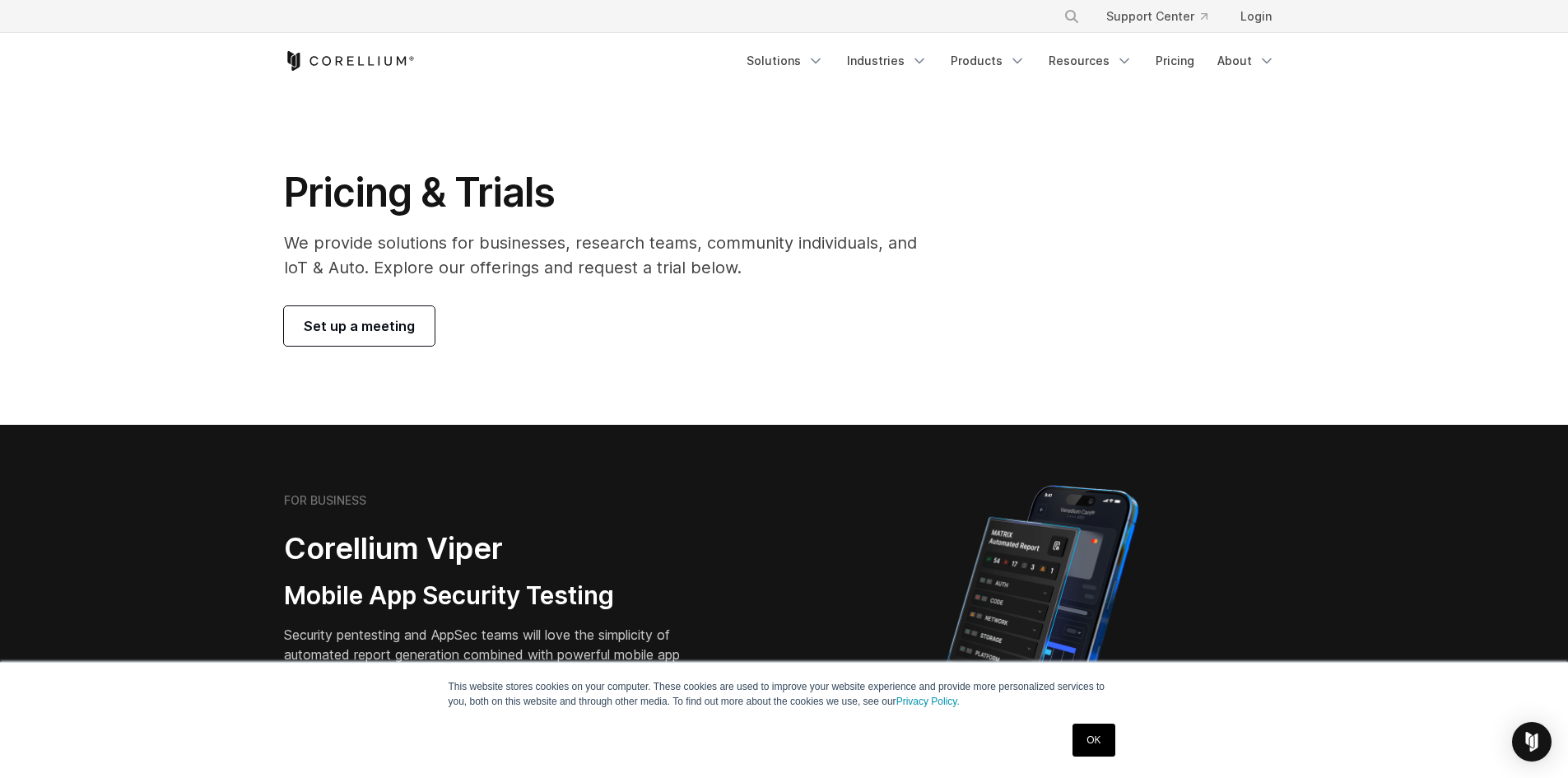
click at [397, 329] on span "Set up a meeting" at bounding box center [359, 326] width 111 height 20
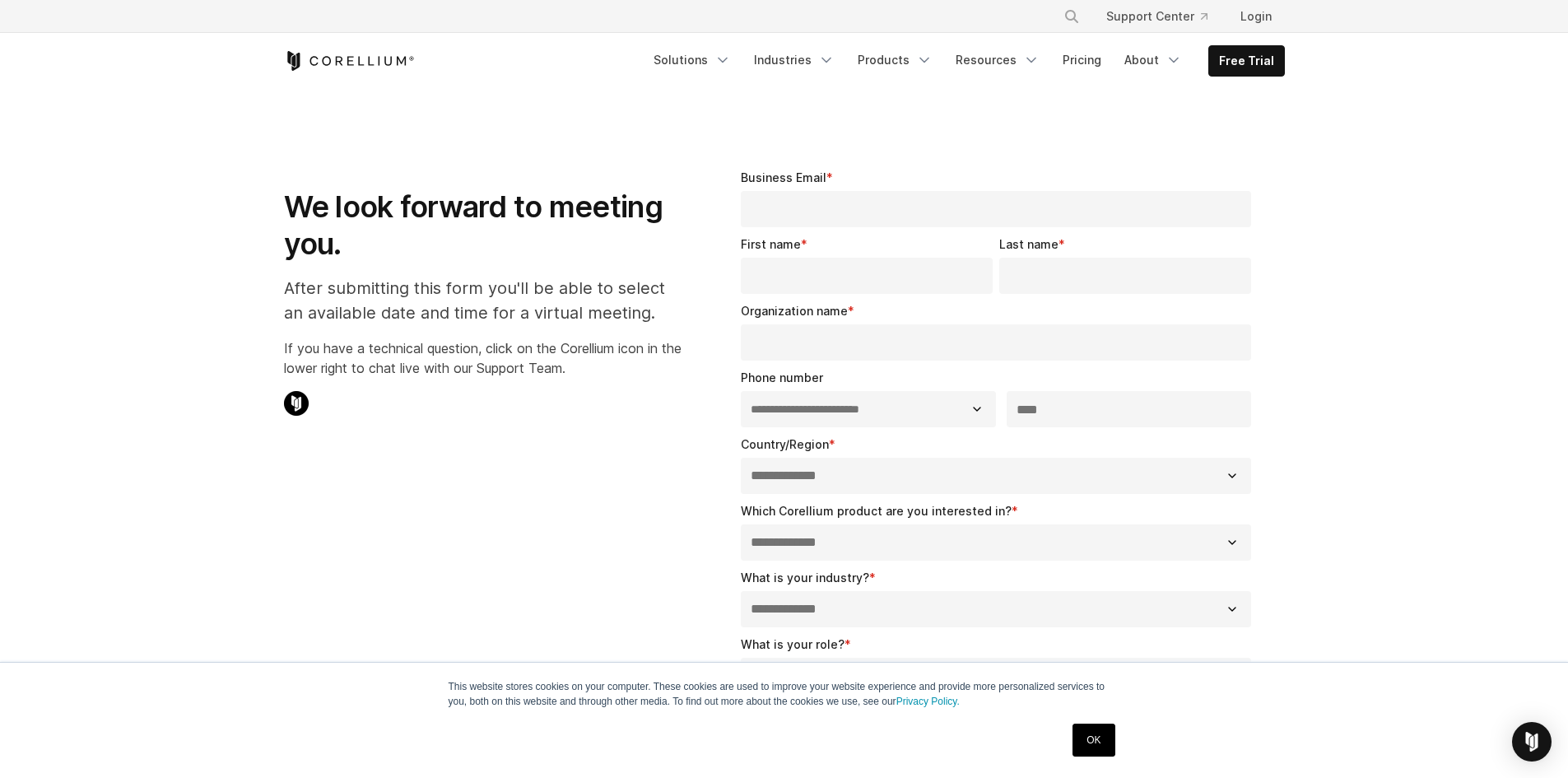
select select "**"
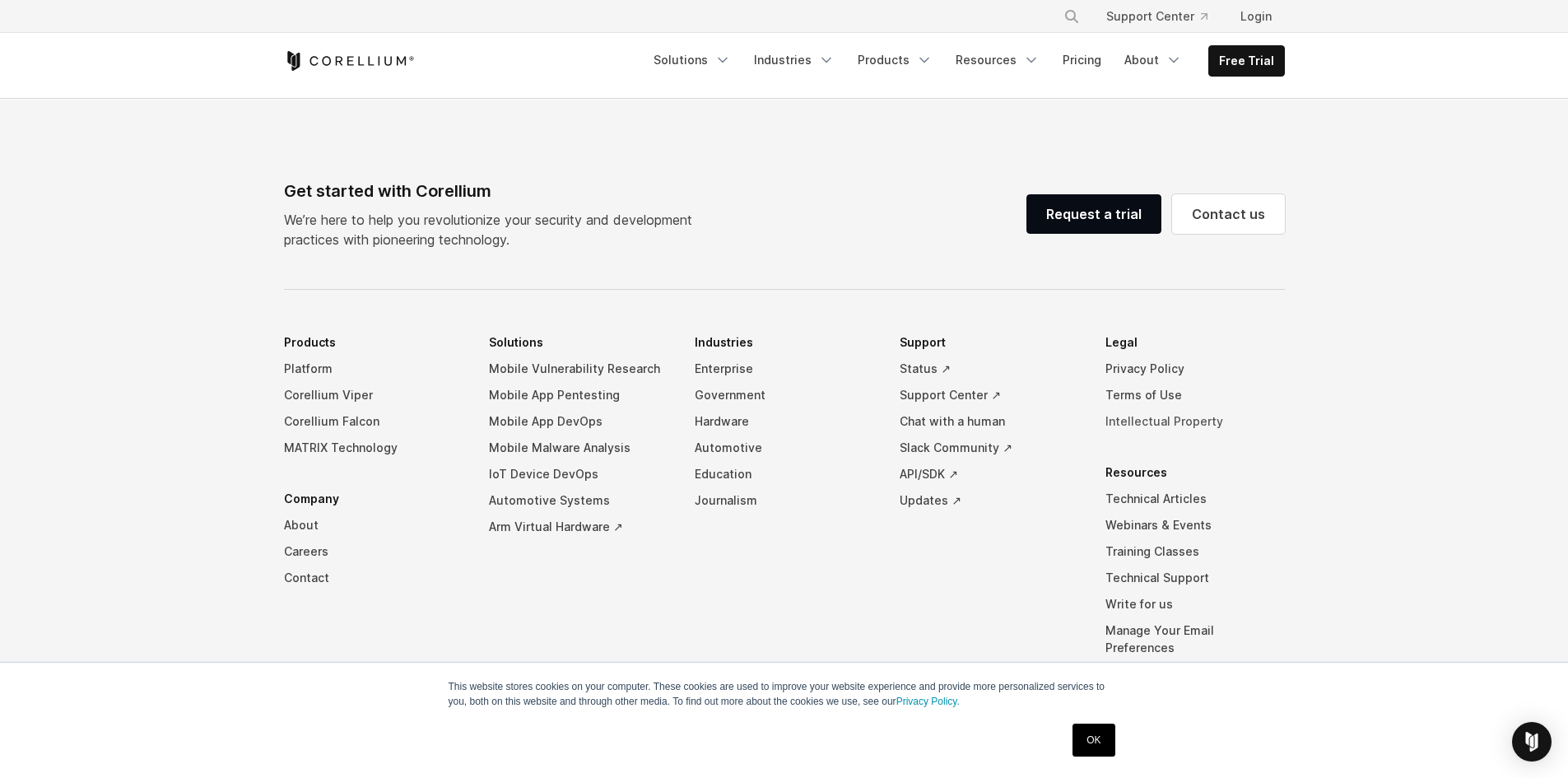
scroll to position [988, 0]
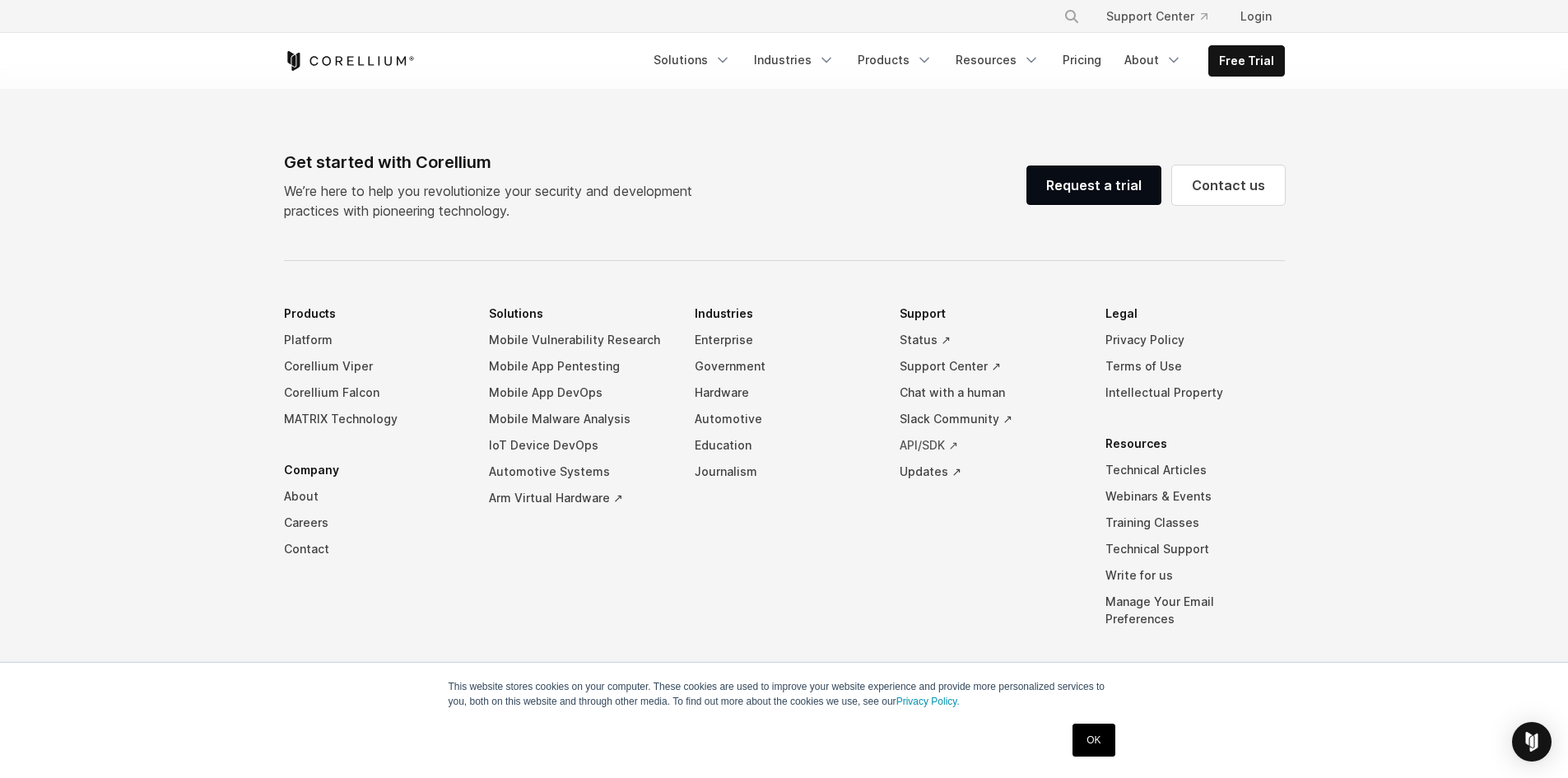
click at [935, 443] on link "API/SDK ↗" at bounding box center [989, 445] width 179 height 27
